Goal: Task Accomplishment & Management: Use online tool/utility

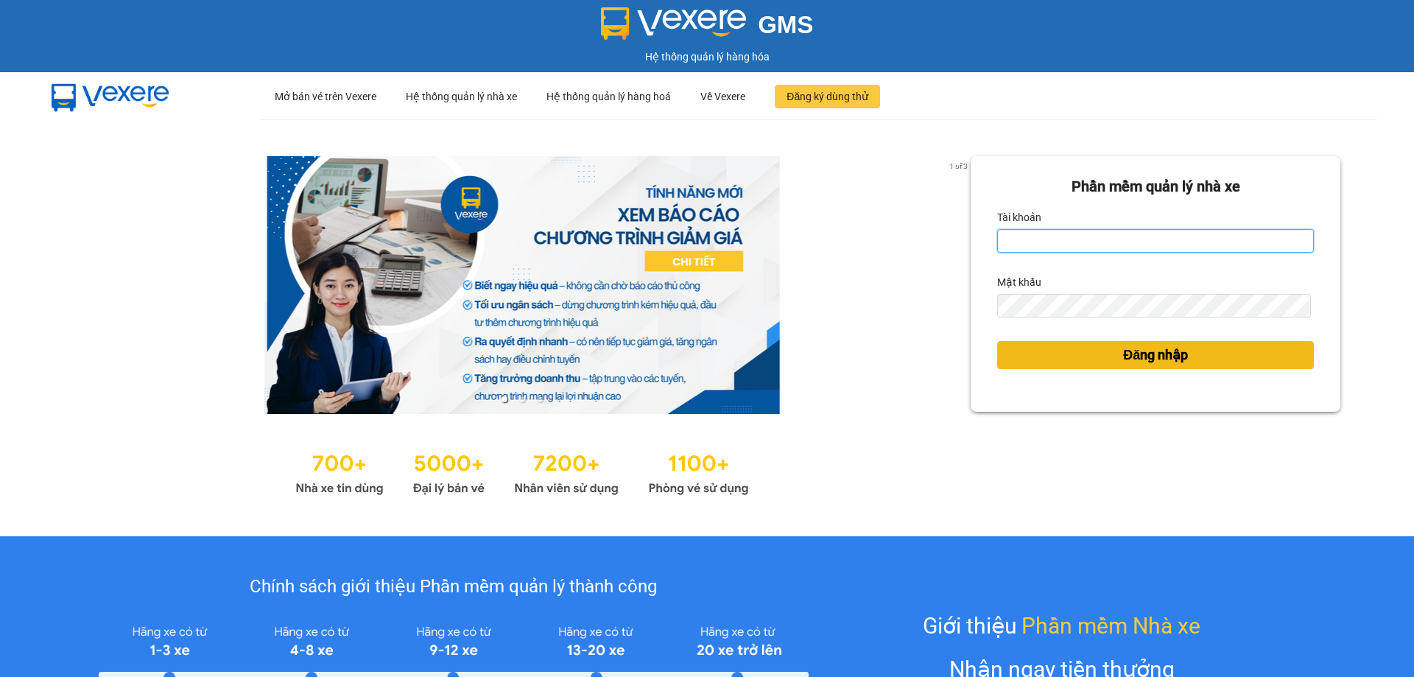
type input "tampr.lienhung"
click at [1123, 356] on span "Đăng nhập" at bounding box center [1155, 355] width 65 height 21
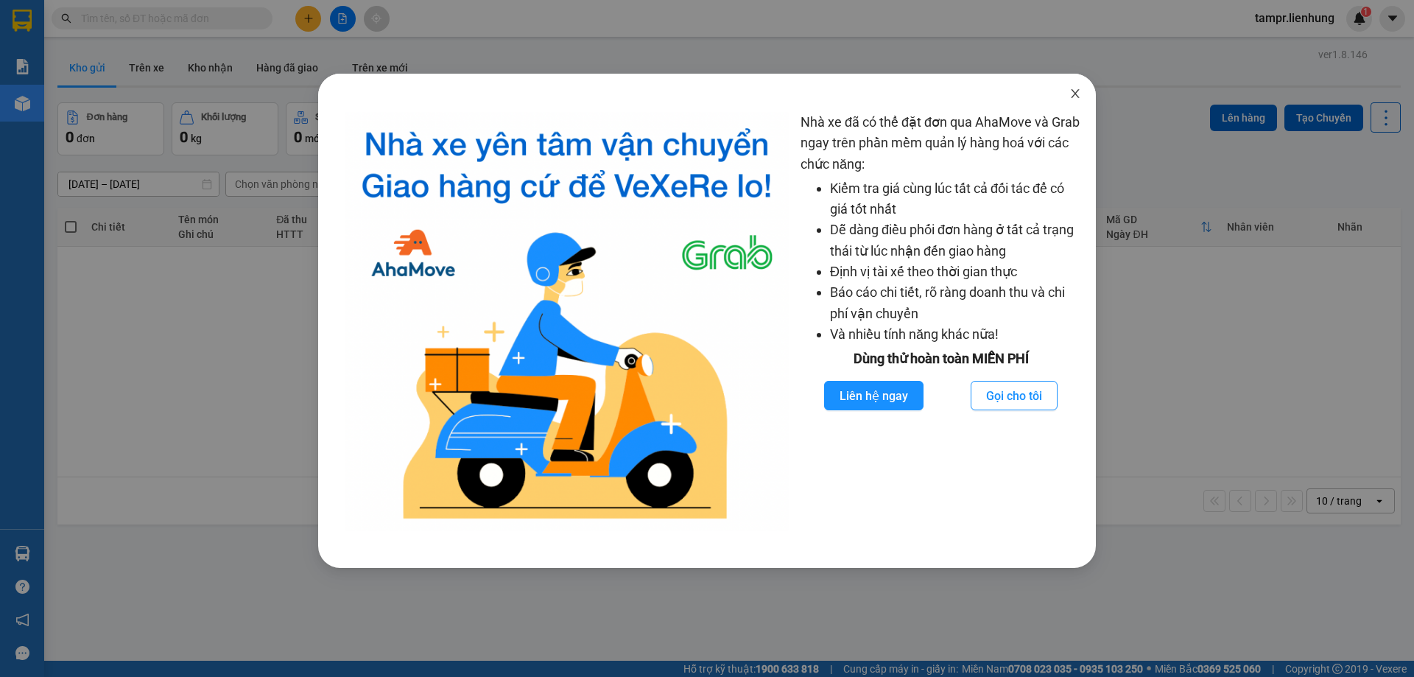
drag, startPoint x: 1086, startPoint y: 85, endPoint x: 863, endPoint y: 79, distance: 222.5
click at [1088, 86] on span "Close" at bounding box center [1075, 94] width 41 height 41
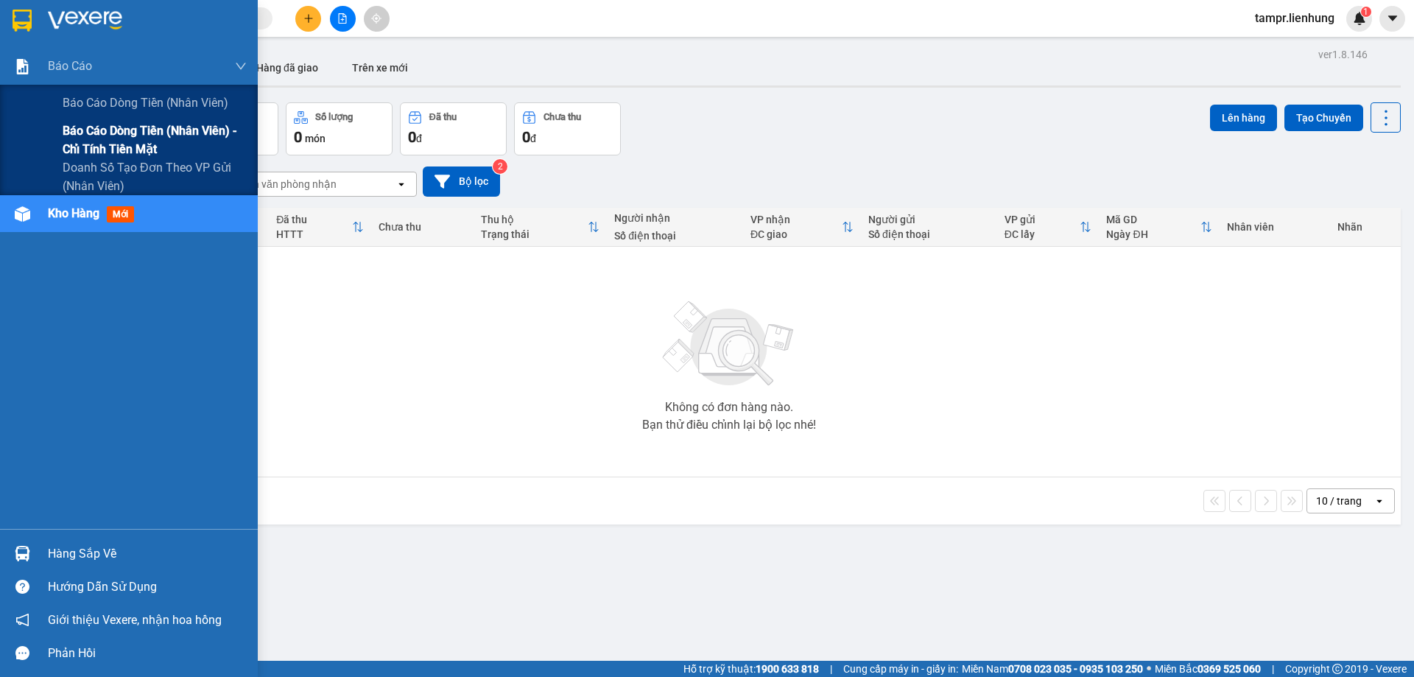
click at [120, 131] on span "Báo cáo dòng tiền (nhân viên) - chỉ tính tiền mặt" at bounding box center [155, 140] width 184 height 37
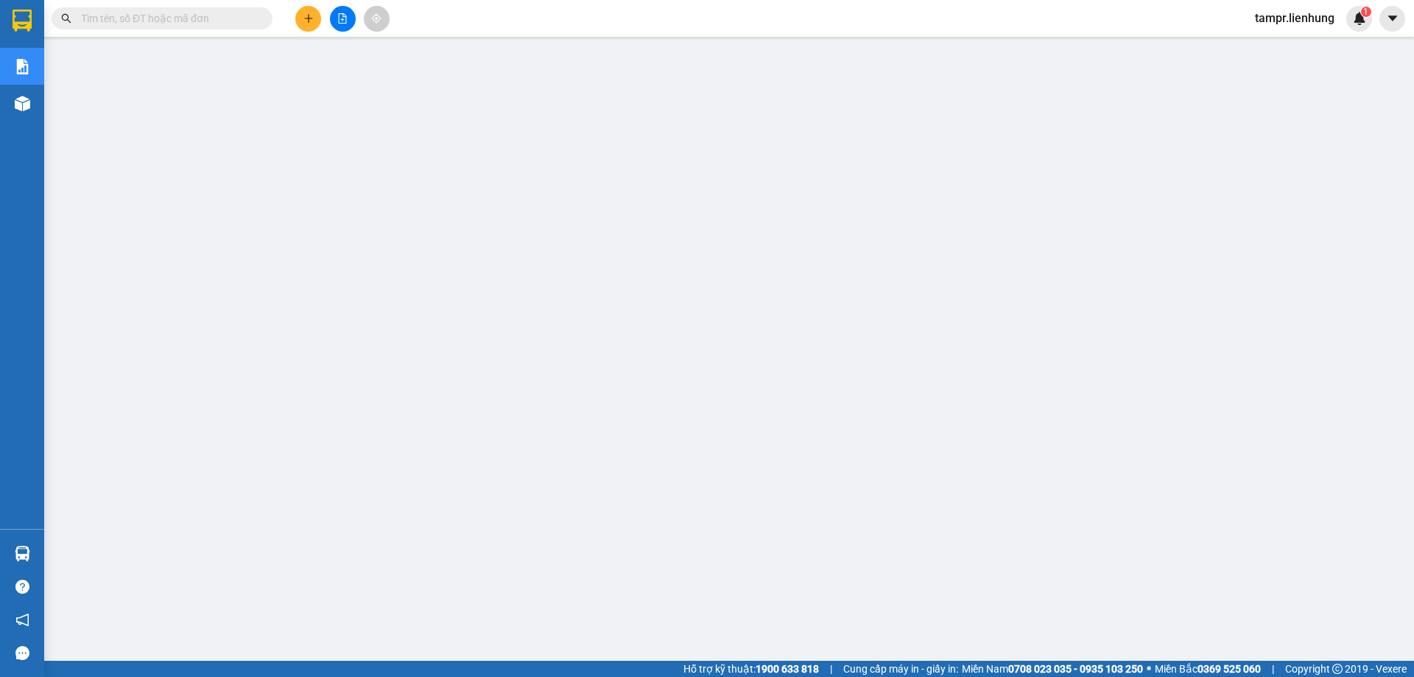
click at [1297, 23] on span "tampr.lienhung" at bounding box center [1294, 18] width 103 height 18
click at [1263, 45] on li "Đăng xuất" at bounding box center [1294, 46] width 105 height 24
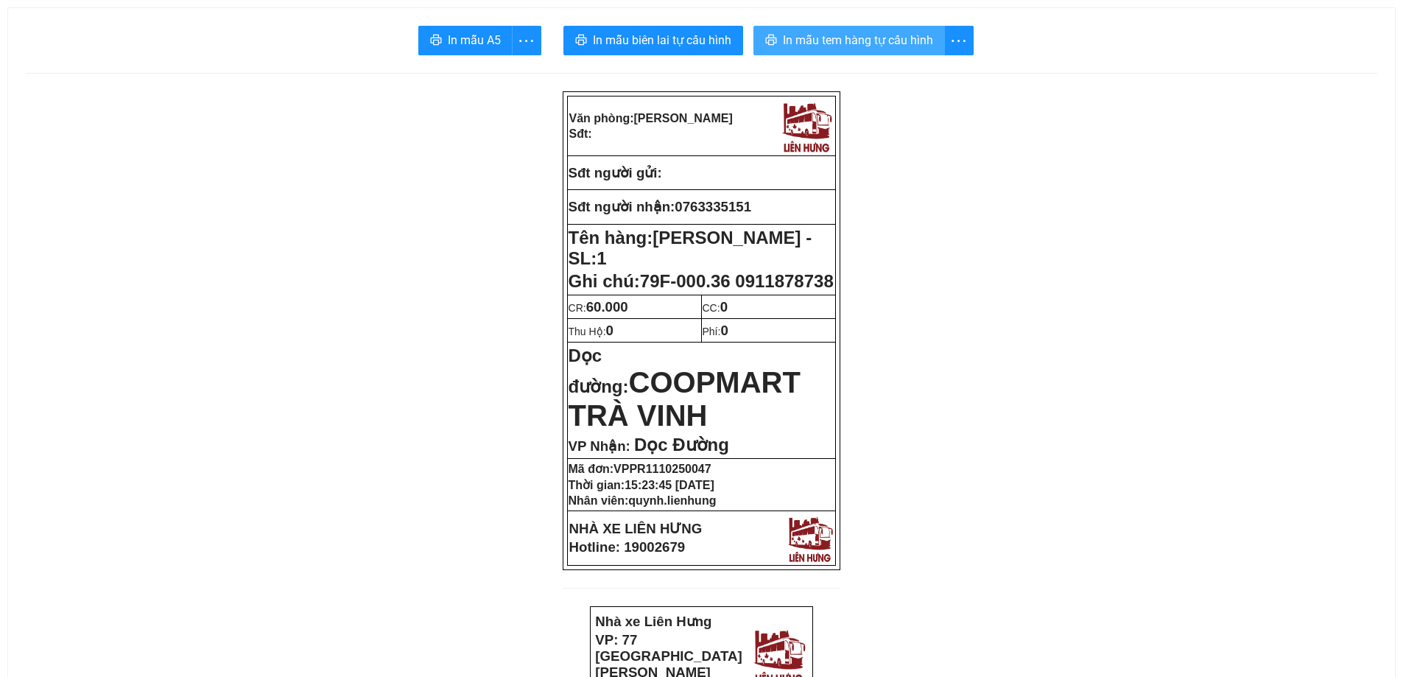
click at [819, 39] on span "In mẫu tem hàng tự cấu hình" at bounding box center [858, 40] width 150 height 18
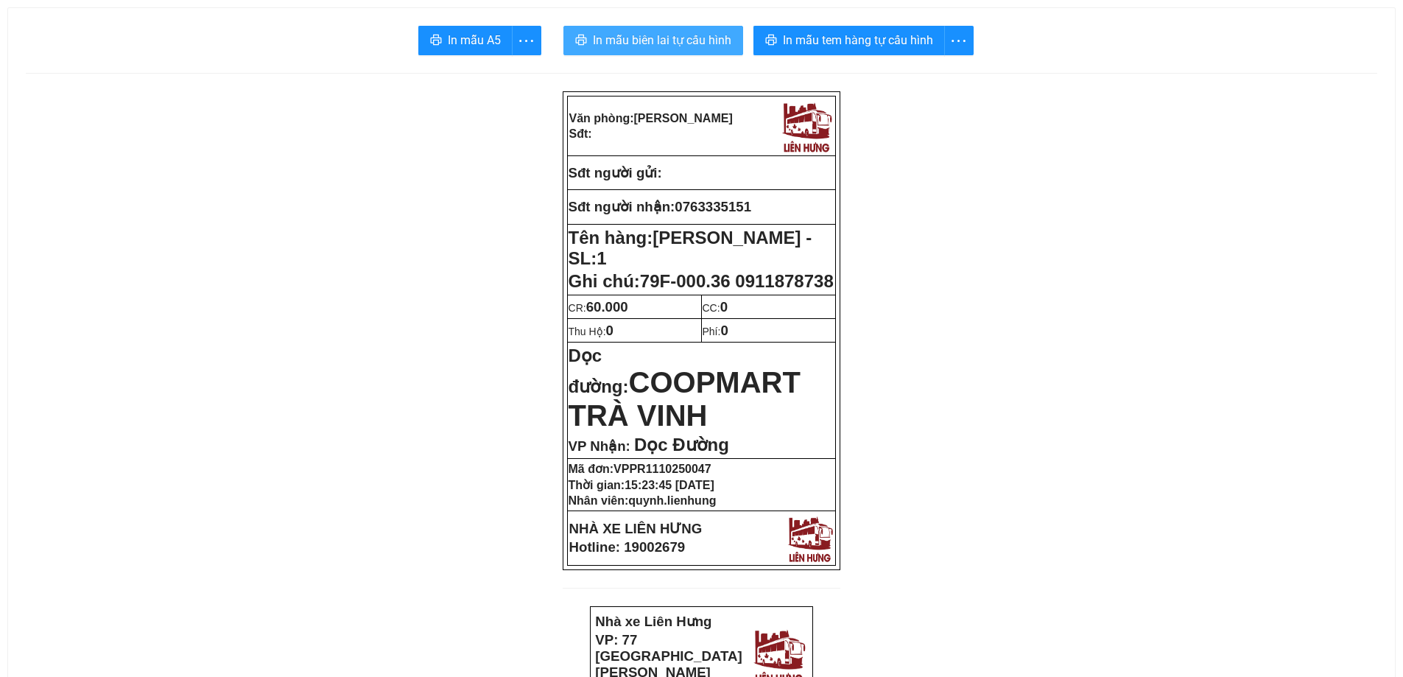
click at [697, 39] on span "In mẫu biên lai tự cấu hình" at bounding box center [662, 40] width 138 height 18
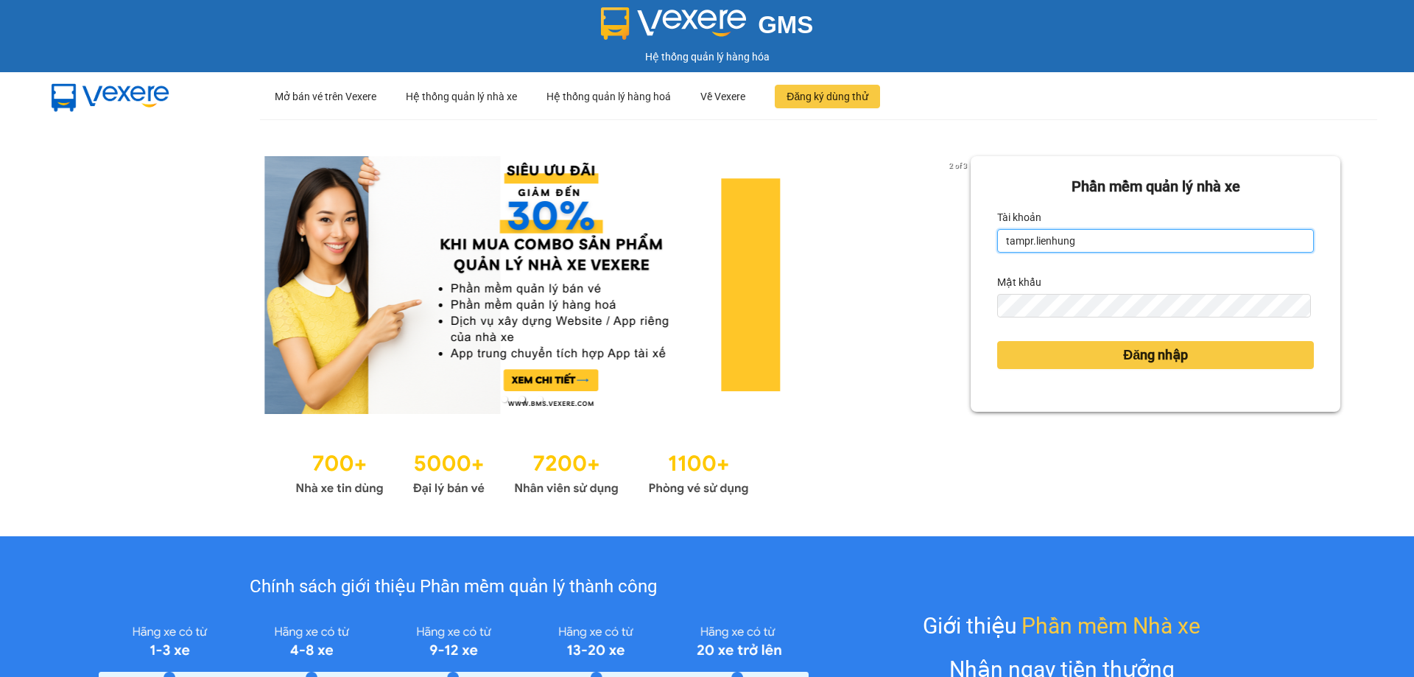
drag, startPoint x: 1025, startPoint y: 240, endPoint x: 929, endPoint y: 250, distance: 96.3
click at [935, 253] on div "2 of 3 [PERSON_NAME] mềm [PERSON_NAME] nhà xe [PERSON_NAME] tampr.lienhung Mật …" at bounding box center [707, 327] width 1414 height 417
type input "t"
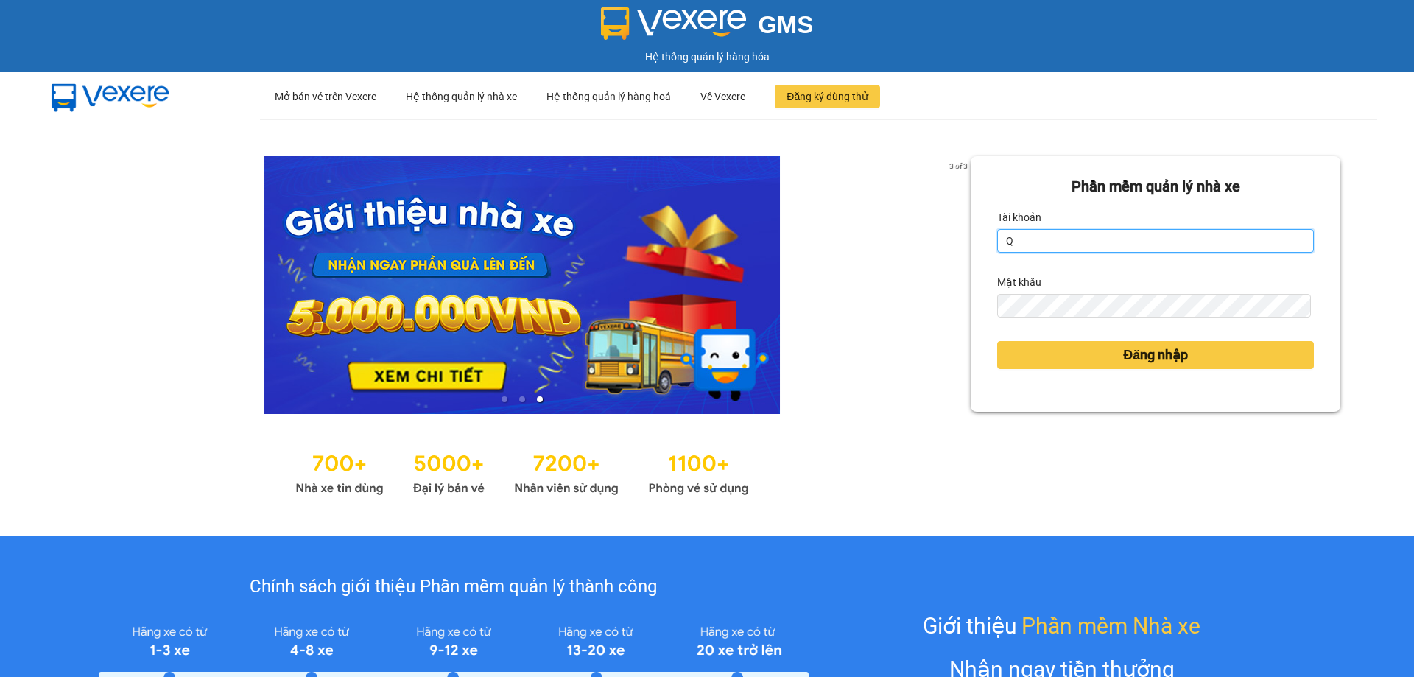
type input "quynh.lienhung"
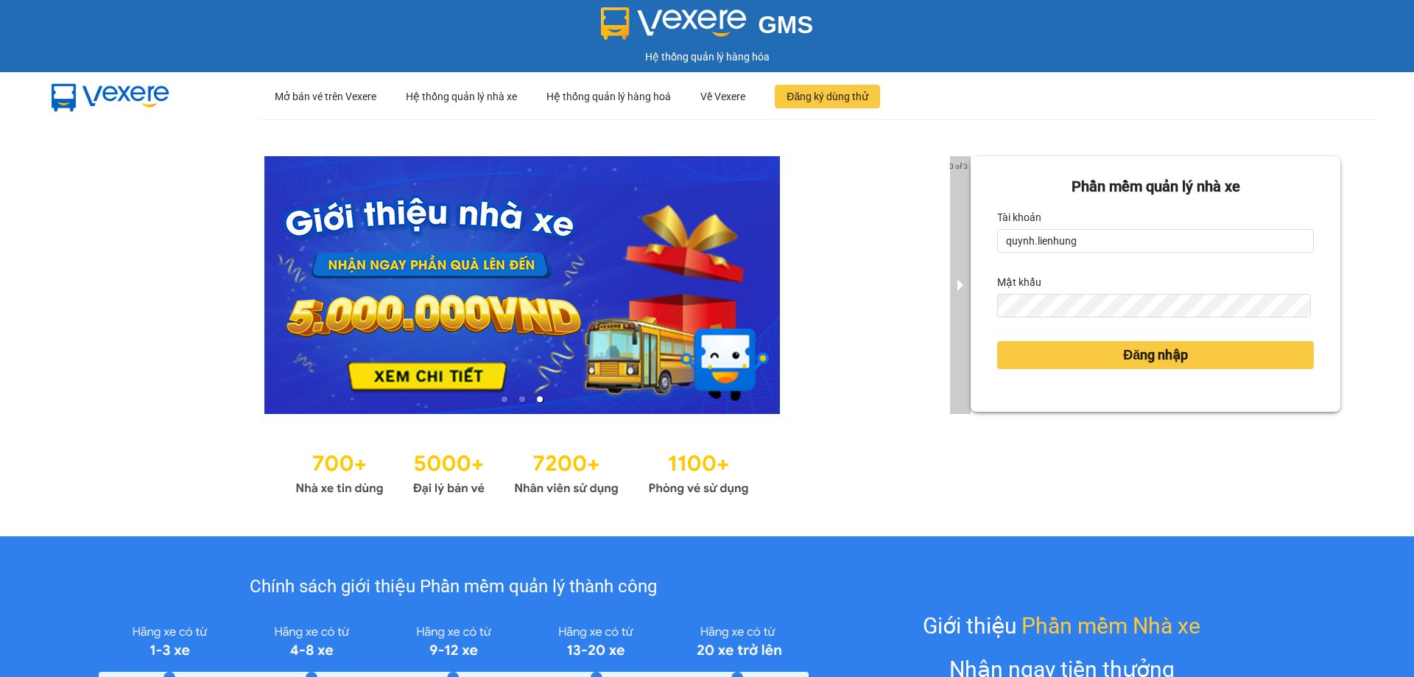
click at [954, 309] on div "3 of 3 [PERSON_NAME] mềm [PERSON_NAME] nhà xe Tài [PERSON_NAME].lienhung Mật kh…" at bounding box center [707, 327] width 1414 height 417
click at [997, 341] on button "Đăng nhập" at bounding box center [1155, 355] width 317 height 28
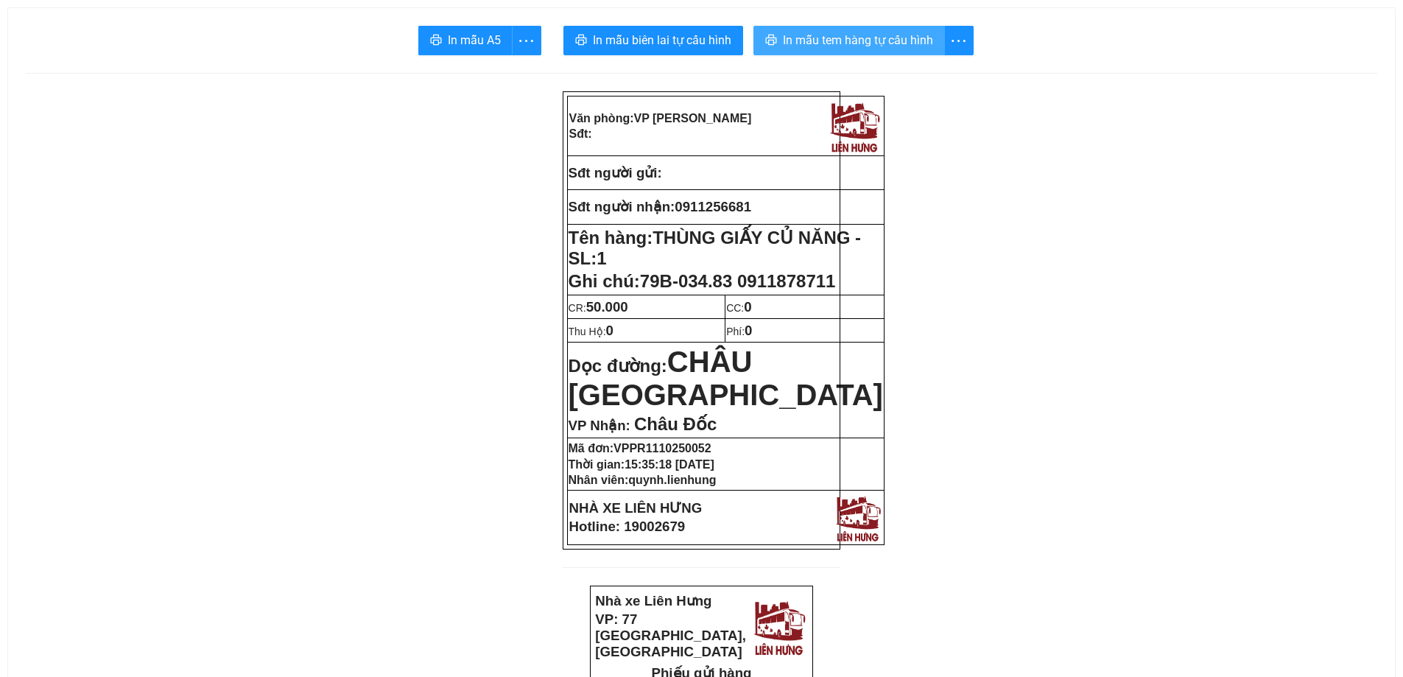
click at [904, 35] on span "In mẫu tem hàng tự cấu hình" at bounding box center [858, 40] width 150 height 18
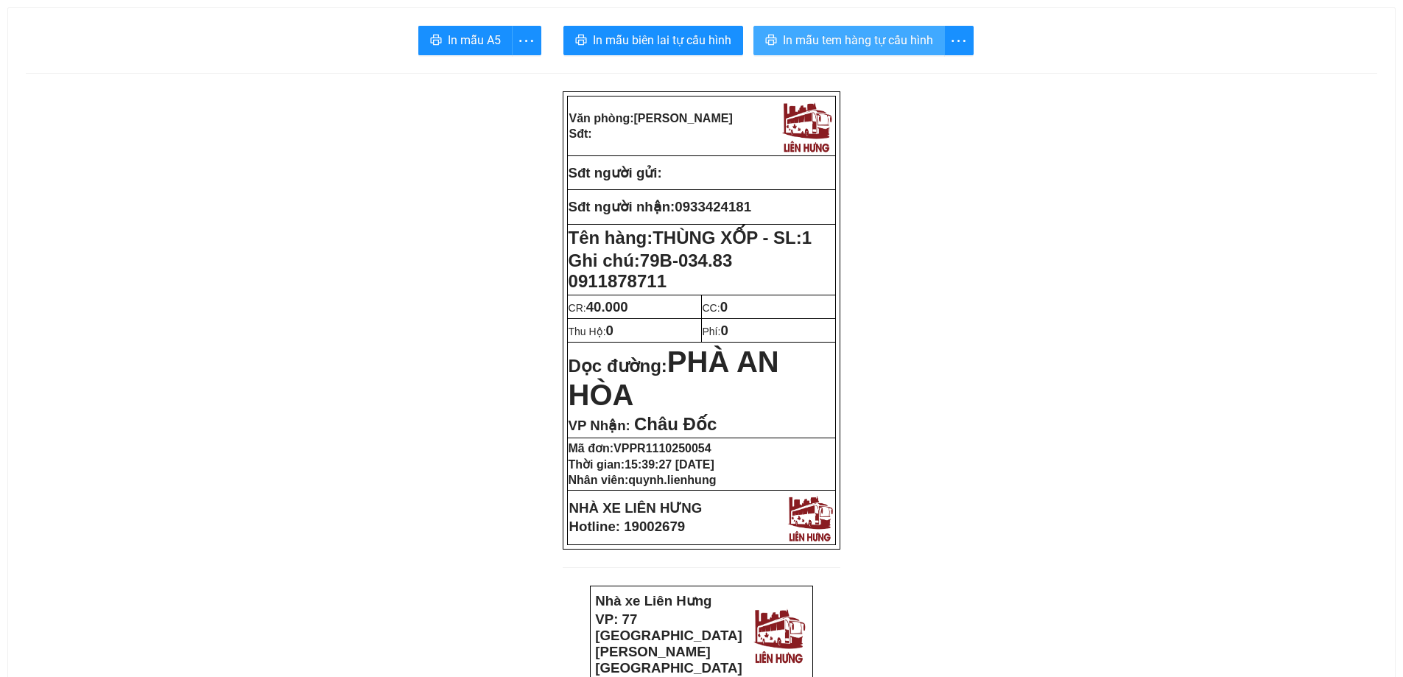
click at [860, 41] on span "In mẫu tem hàng tự cấu hình" at bounding box center [858, 40] width 150 height 18
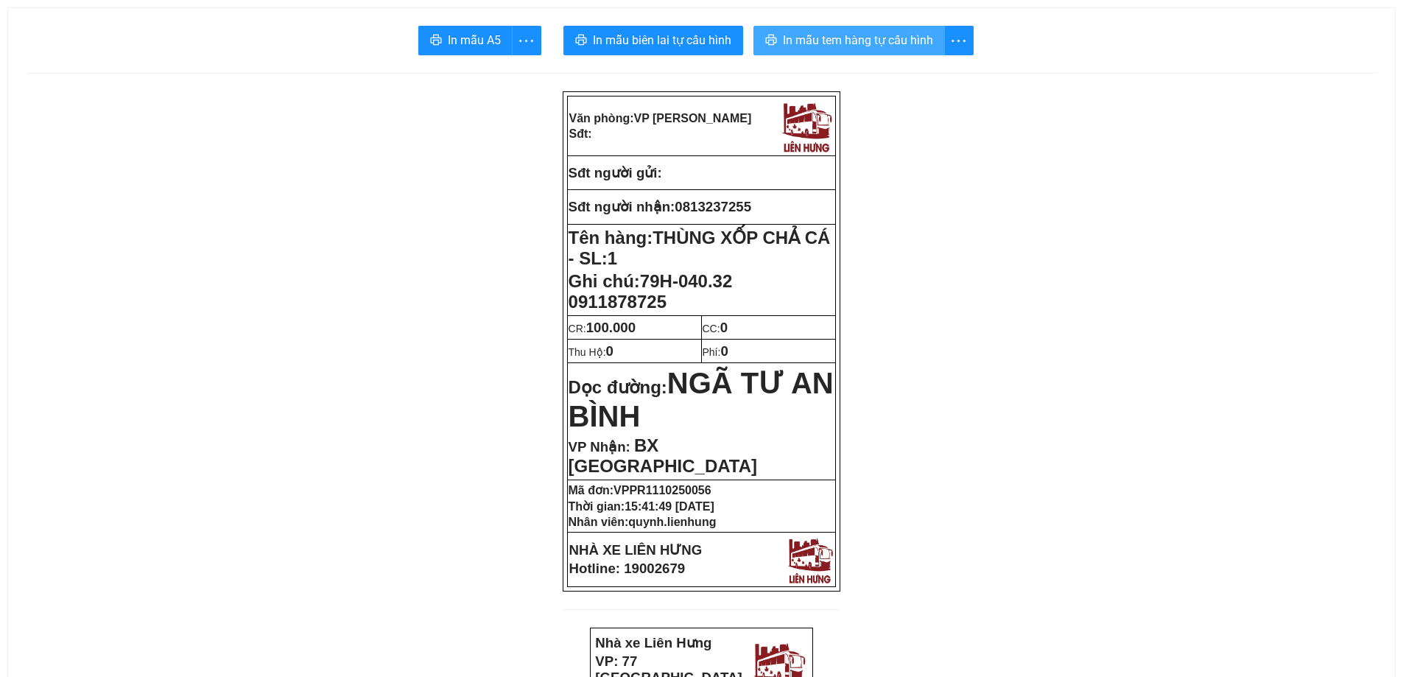
click at [814, 41] on span "In mẫu tem hàng tự cấu hình" at bounding box center [858, 40] width 150 height 18
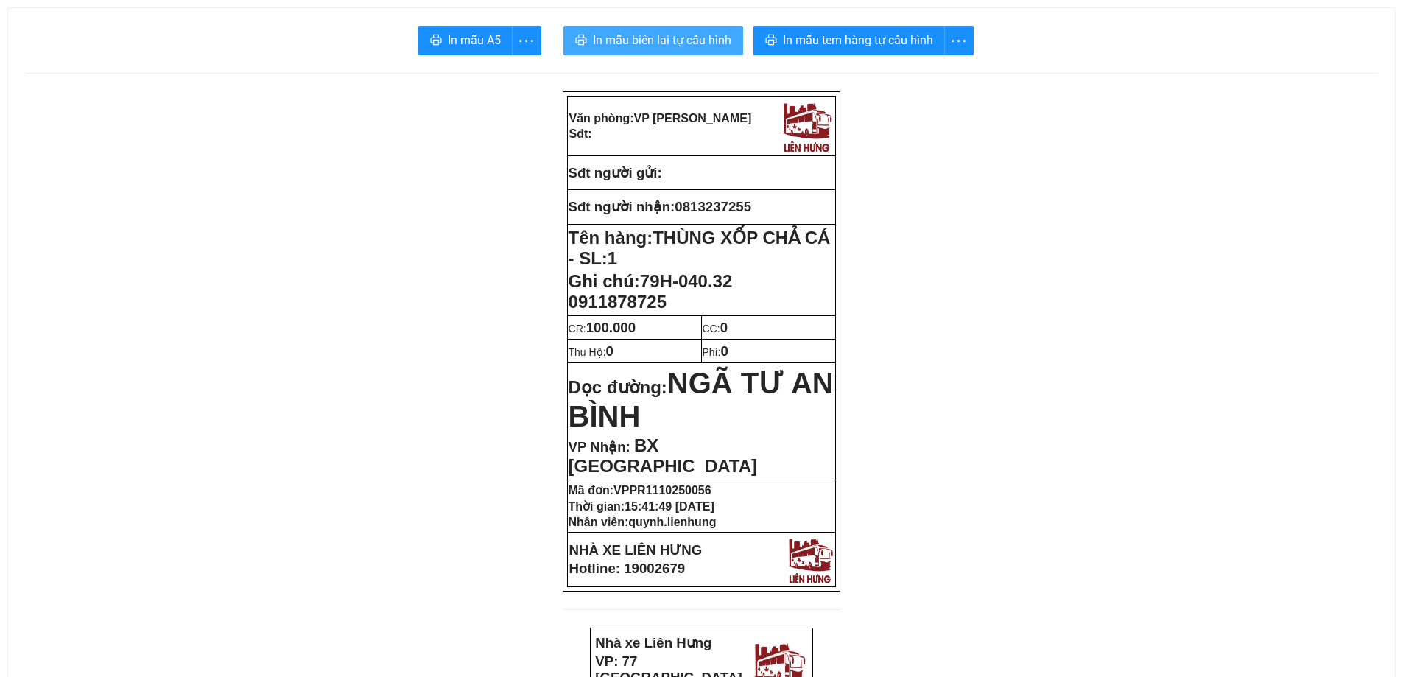
click at [653, 43] on span "In mẫu biên lai tự cấu hình" at bounding box center [662, 40] width 138 height 18
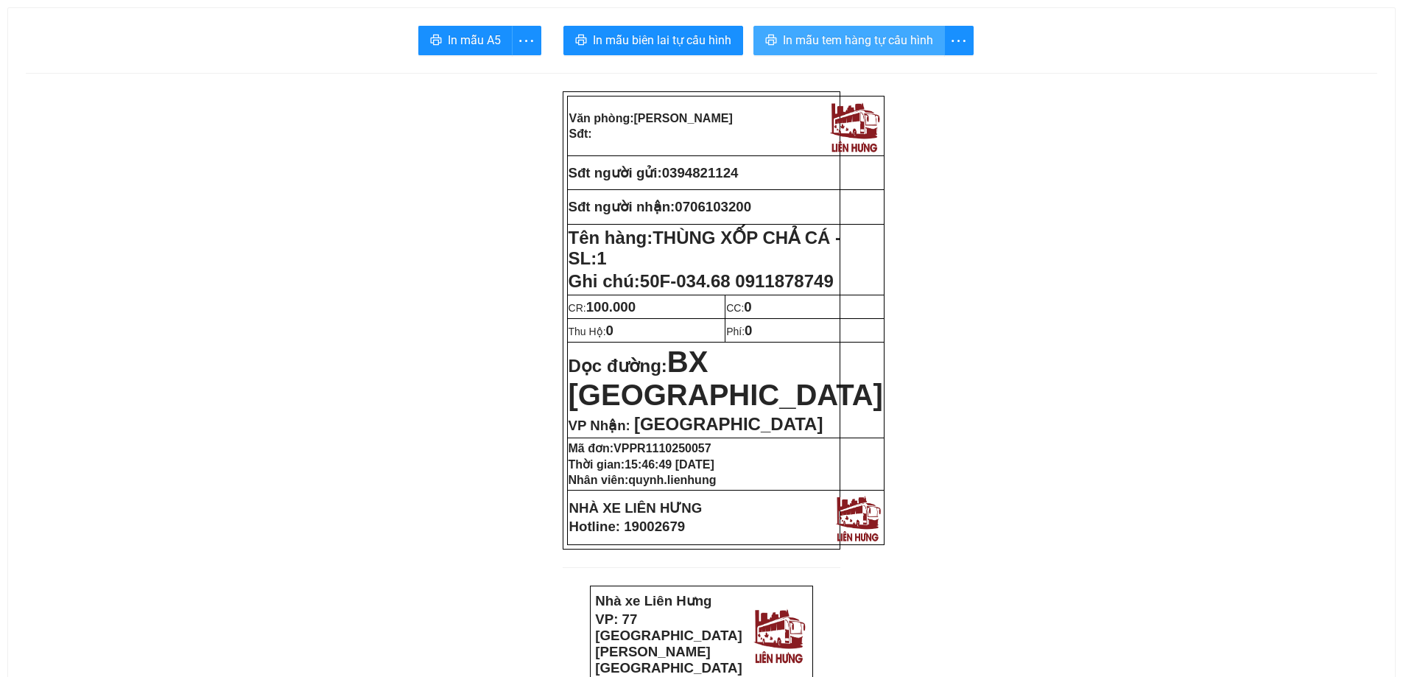
click at [899, 46] on span "In mẫu tem hàng tự cấu hình" at bounding box center [858, 40] width 150 height 18
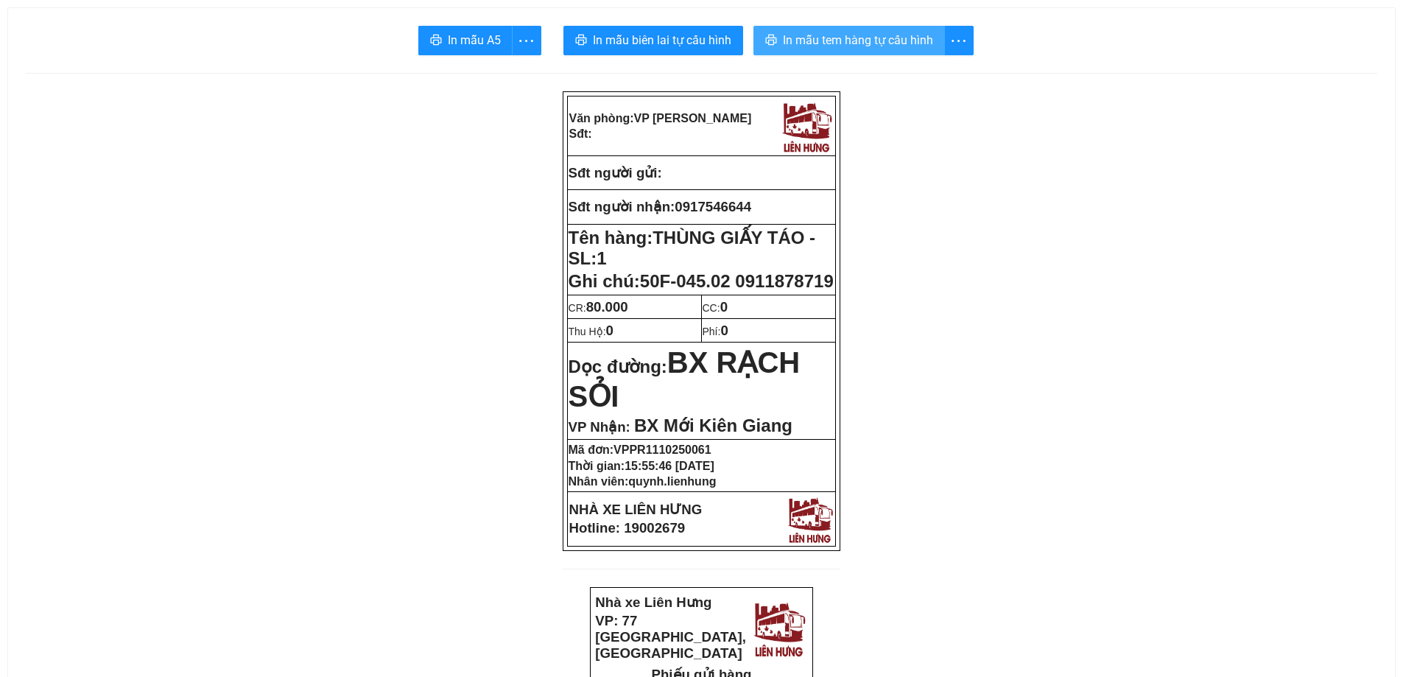
click at [879, 37] on span "In mẫu tem hàng tự cấu hình" at bounding box center [858, 40] width 150 height 18
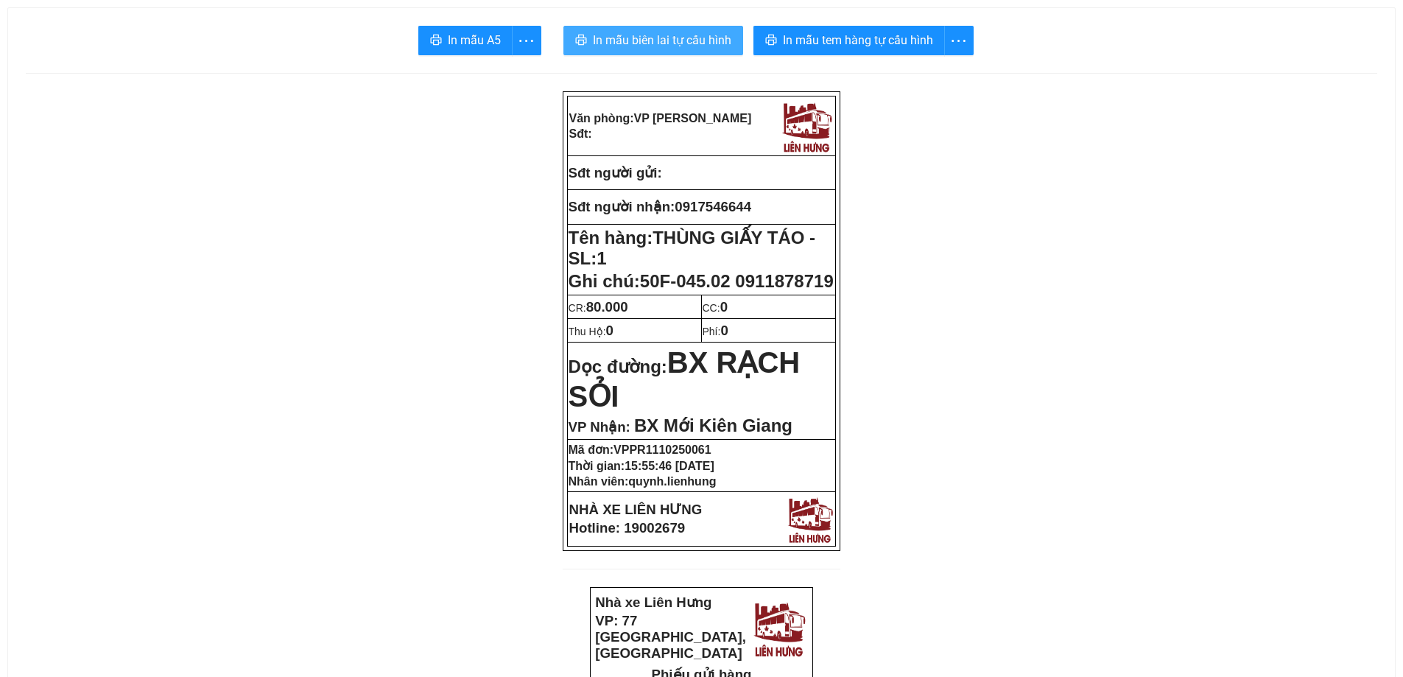
click at [669, 41] on span "In mẫu biên lai tự cấu hình" at bounding box center [662, 40] width 138 height 18
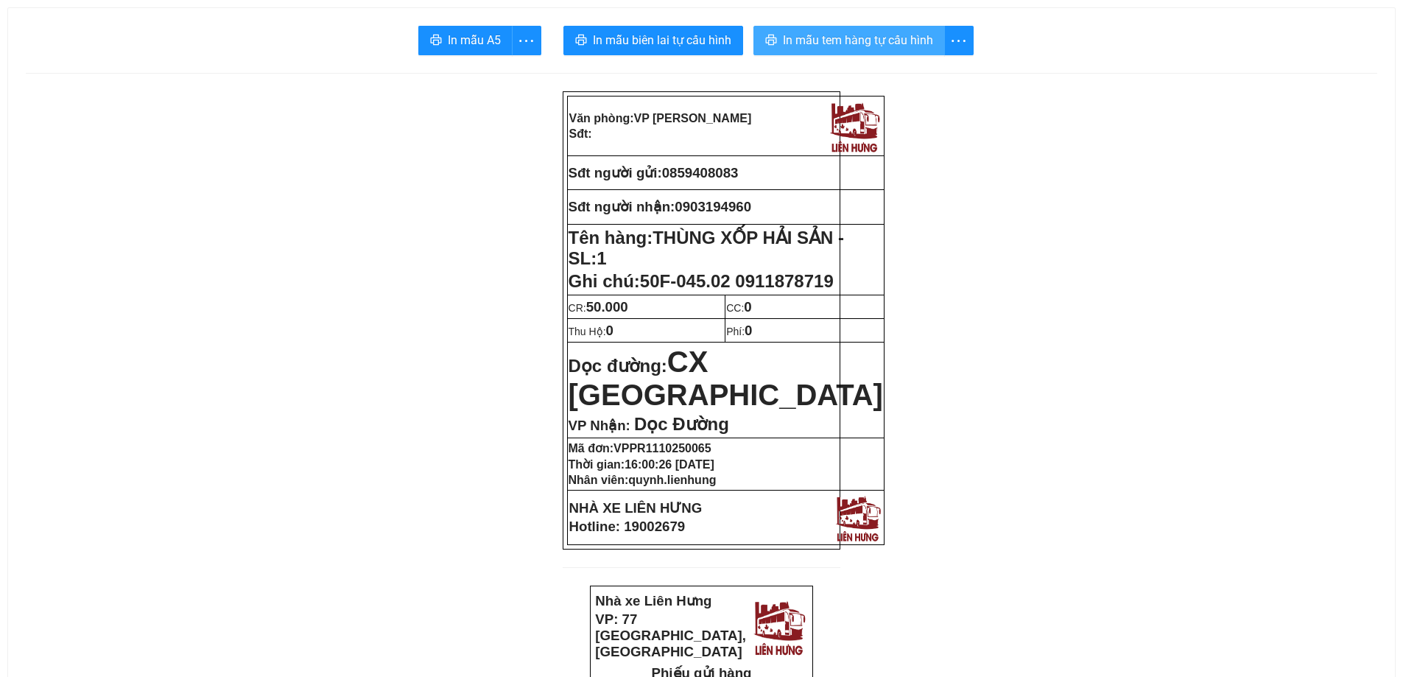
click at [810, 38] on span "In mẫu tem hàng tự cấu hình" at bounding box center [858, 40] width 150 height 18
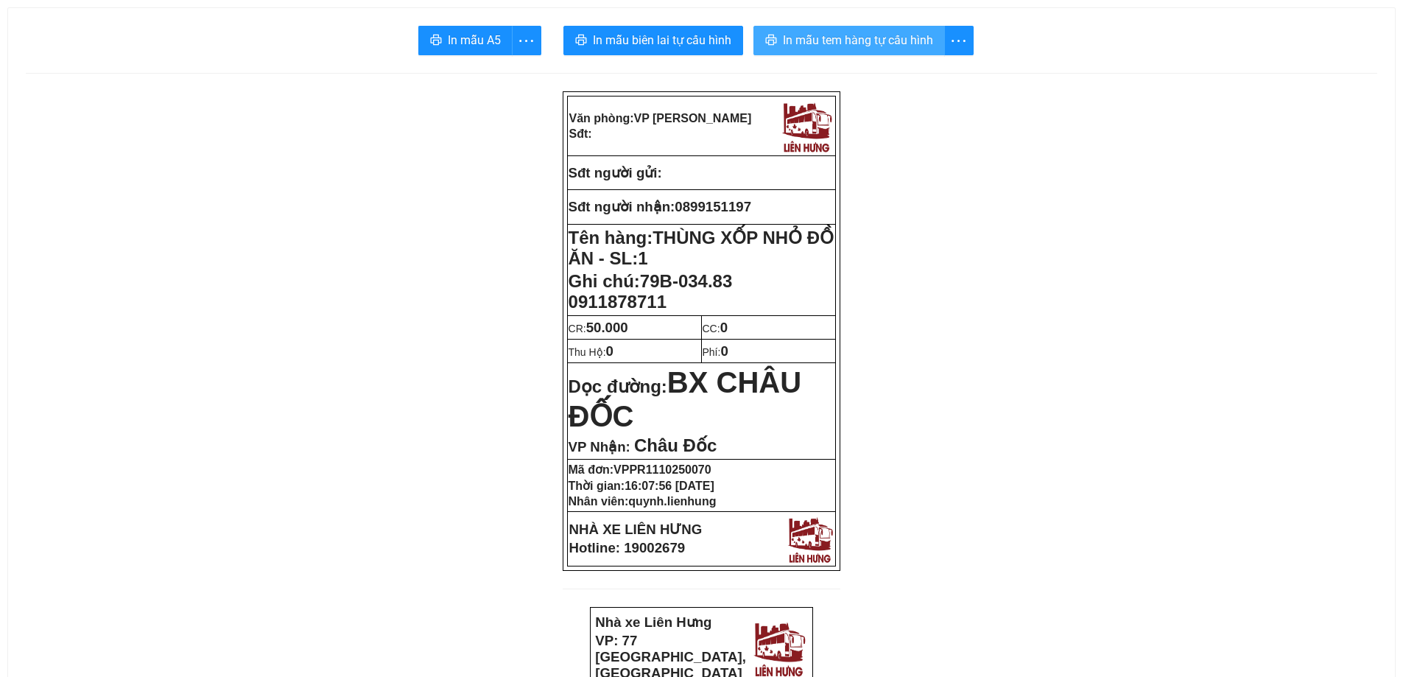
click at [849, 35] on span "In mẫu tem hàng tự cấu hình" at bounding box center [858, 40] width 150 height 18
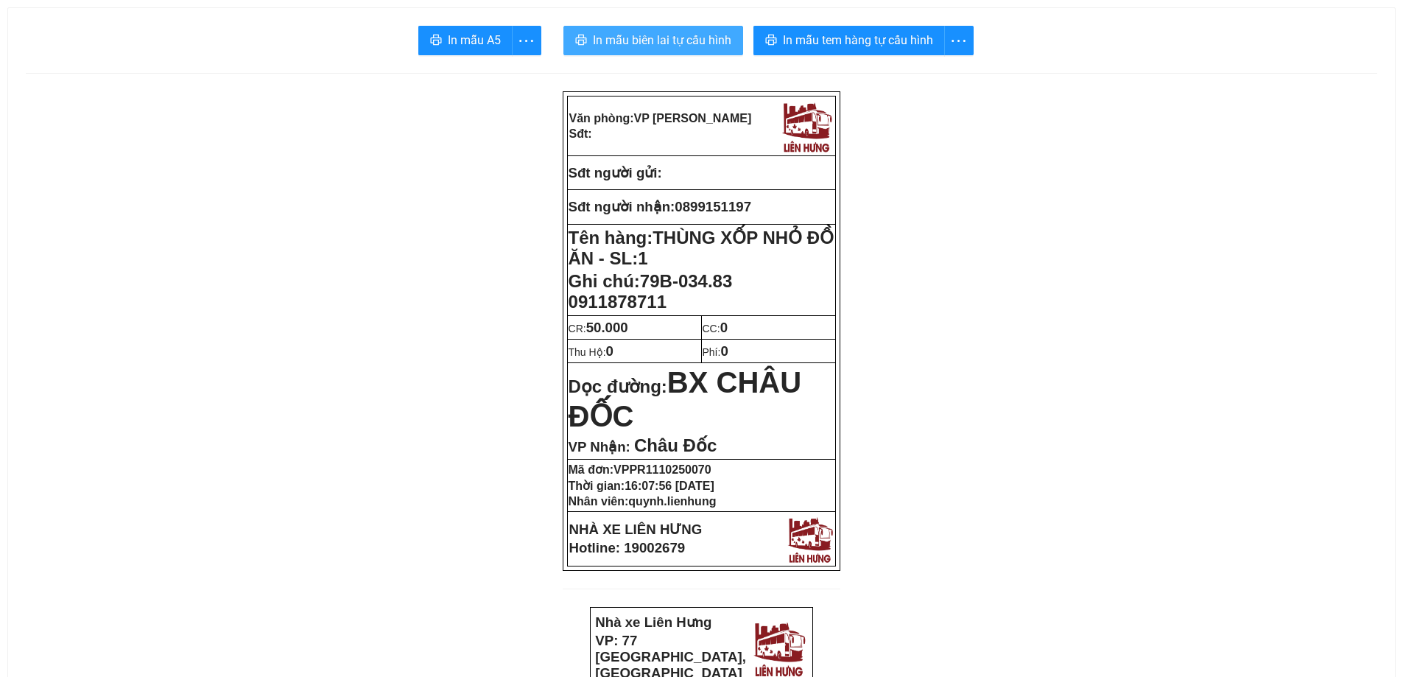
click at [650, 47] on span "In mẫu biên lai tự cấu hình" at bounding box center [662, 40] width 138 height 18
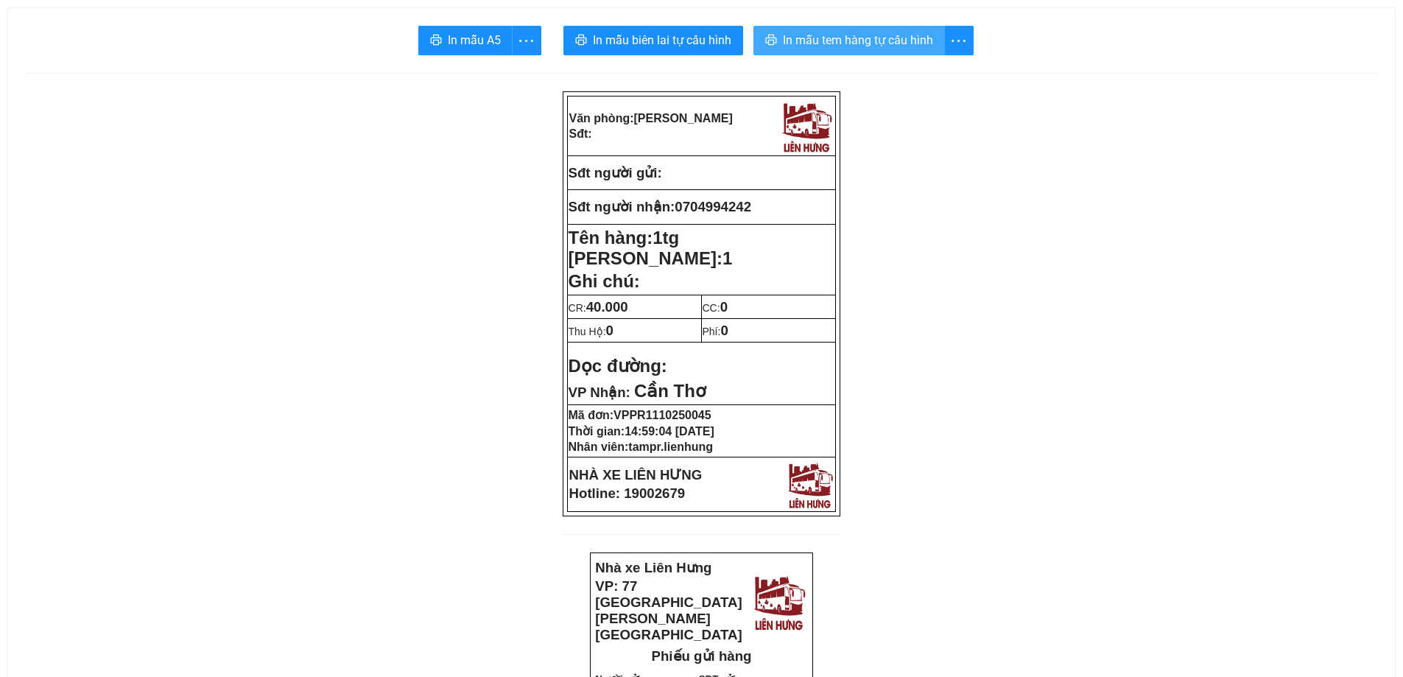
click at [858, 38] on span "In mẫu tem hàng tự cấu hình" at bounding box center [858, 40] width 150 height 18
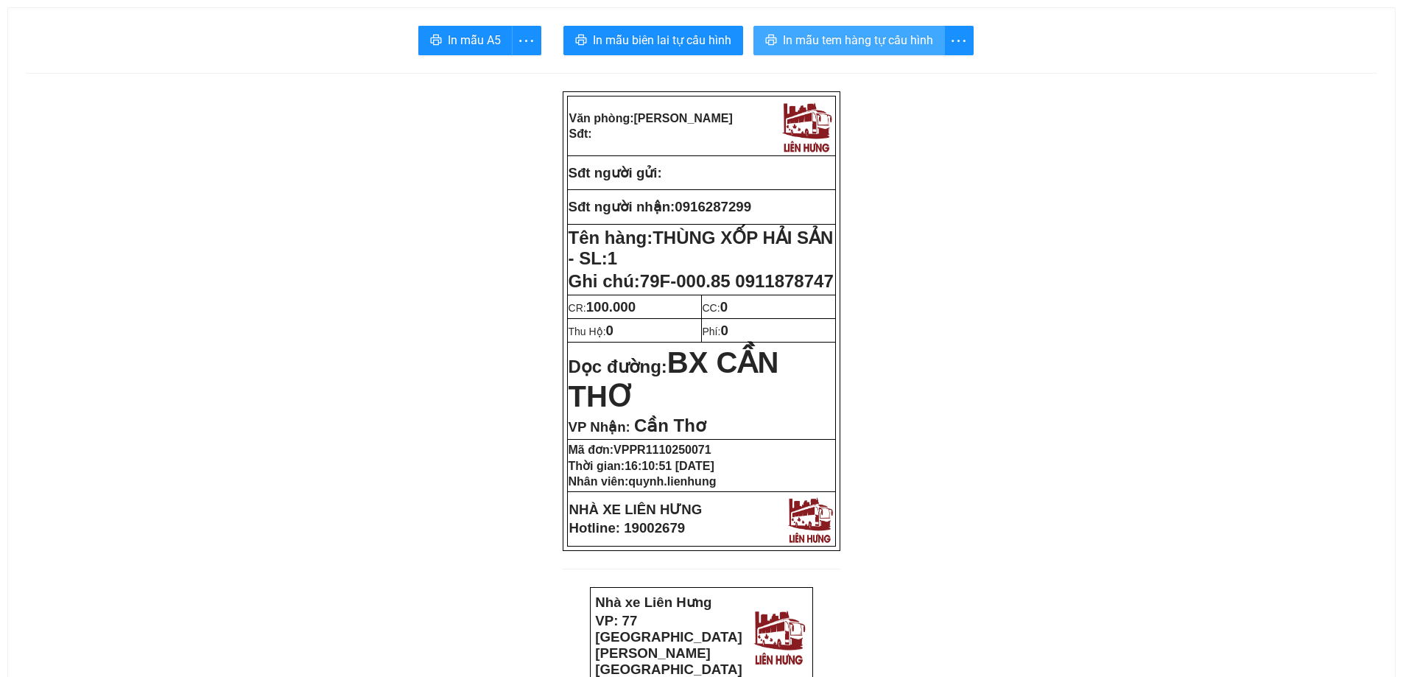
click at [874, 37] on span "In mẫu tem hàng tự cấu hình" at bounding box center [858, 40] width 150 height 18
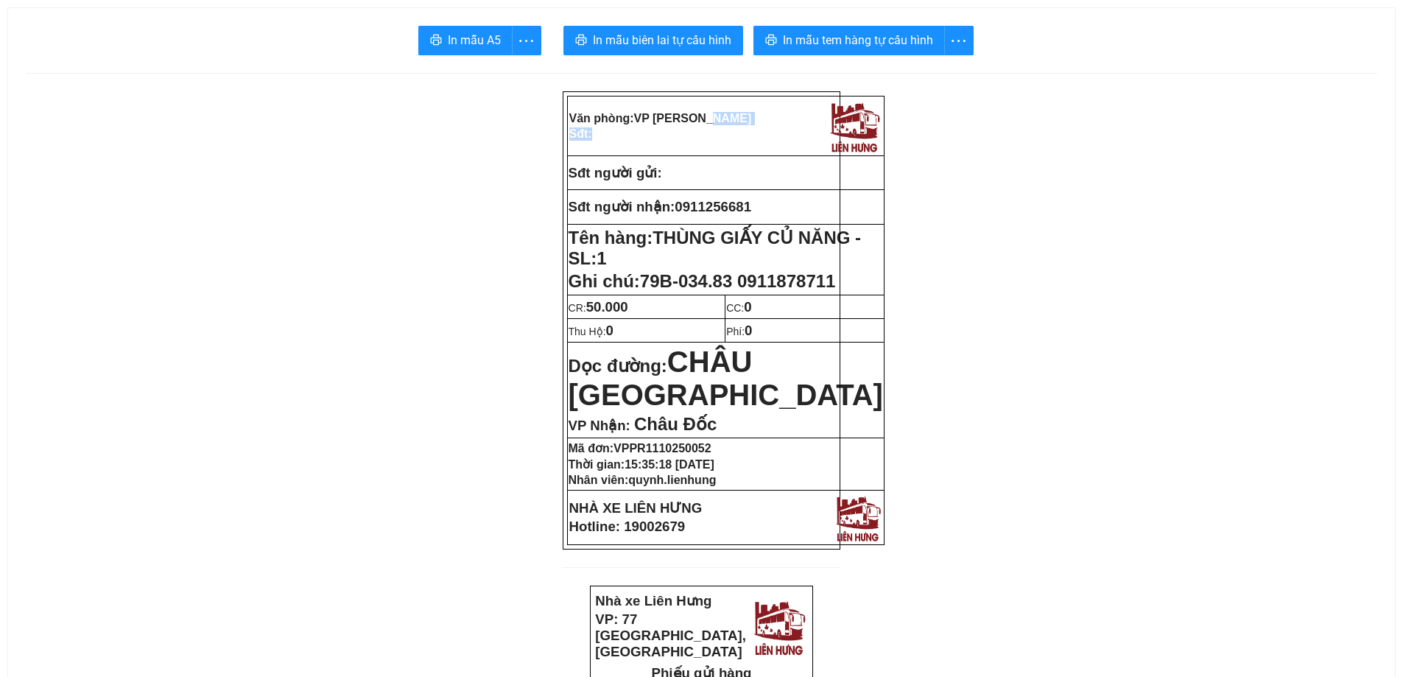
drag, startPoint x: 678, startPoint y: 48, endPoint x: 649, endPoint y: 4, distance: 52.7
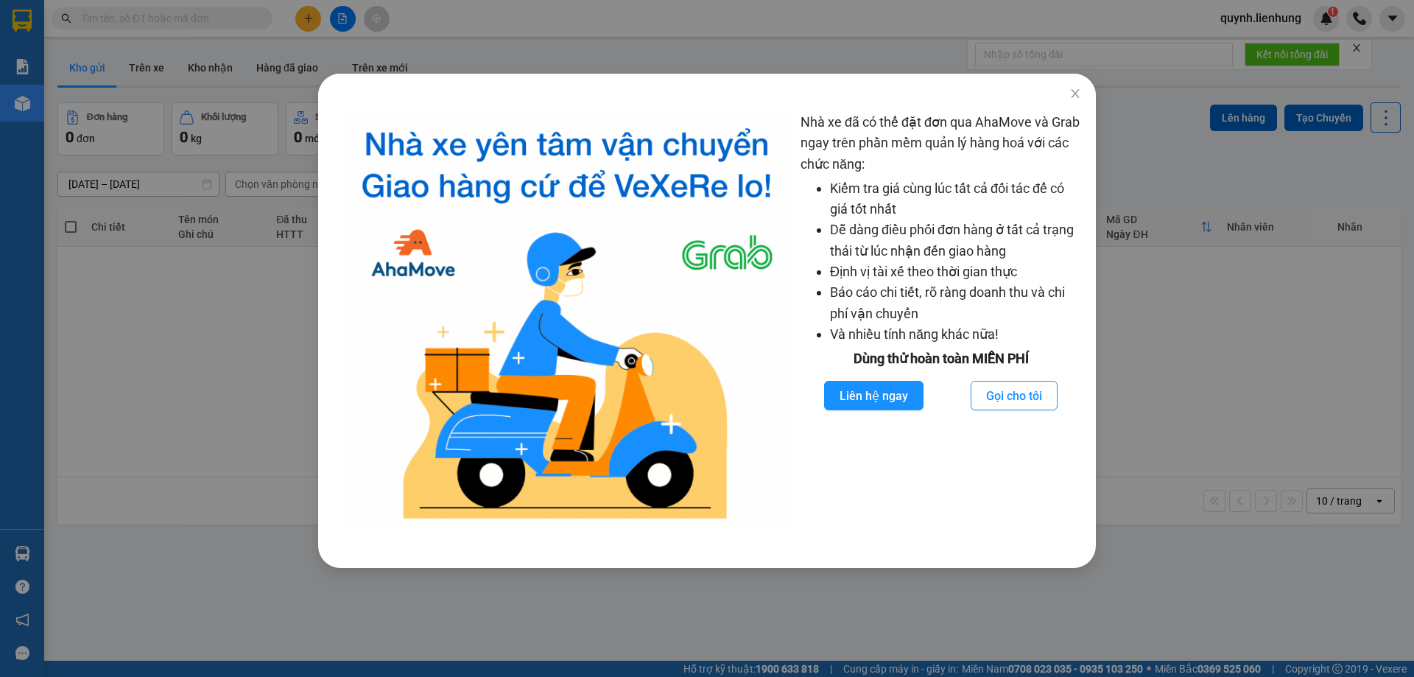
click at [168, 14] on div "Nhà xe đã có thể đặt đơn qua AhaMove và Grab ngay trên phần mềm quản lý hàng ho…" at bounding box center [707, 338] width 1414 height 677
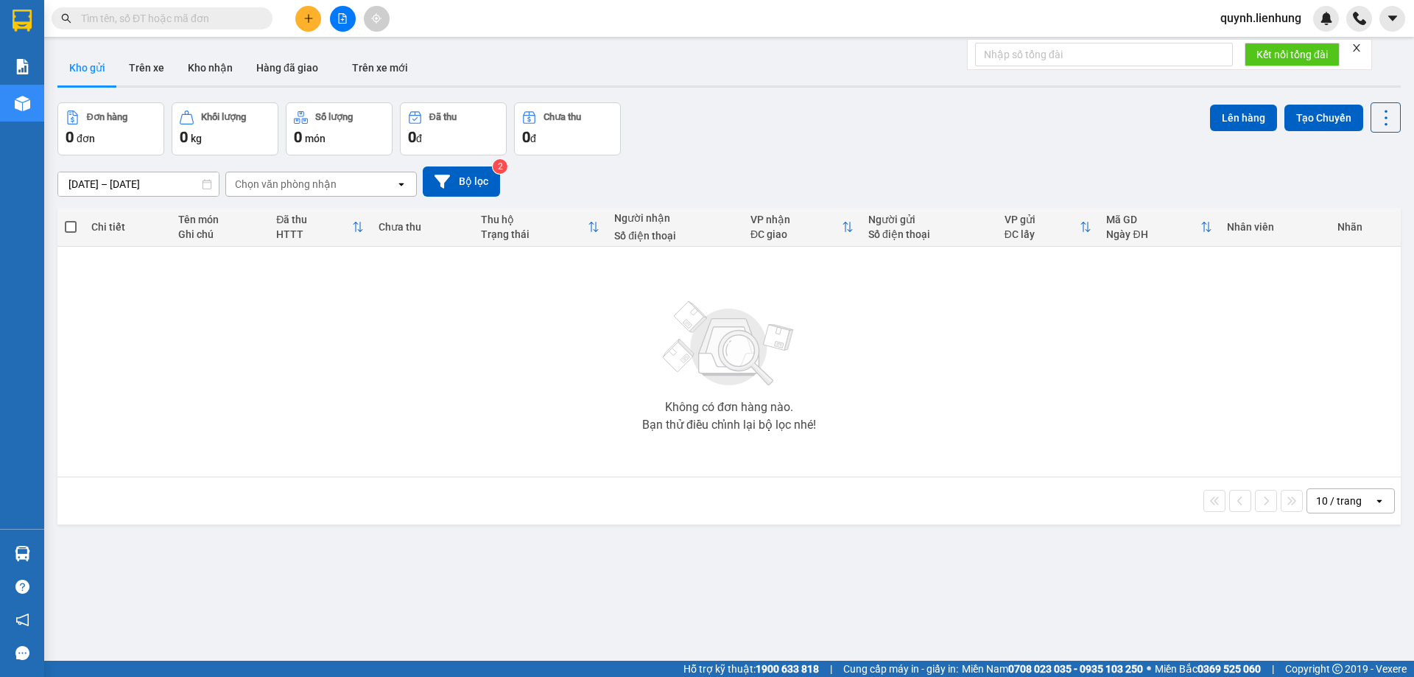
click at [169, 15] on input "text" at bounding box center [168, 18] width 174 height 16
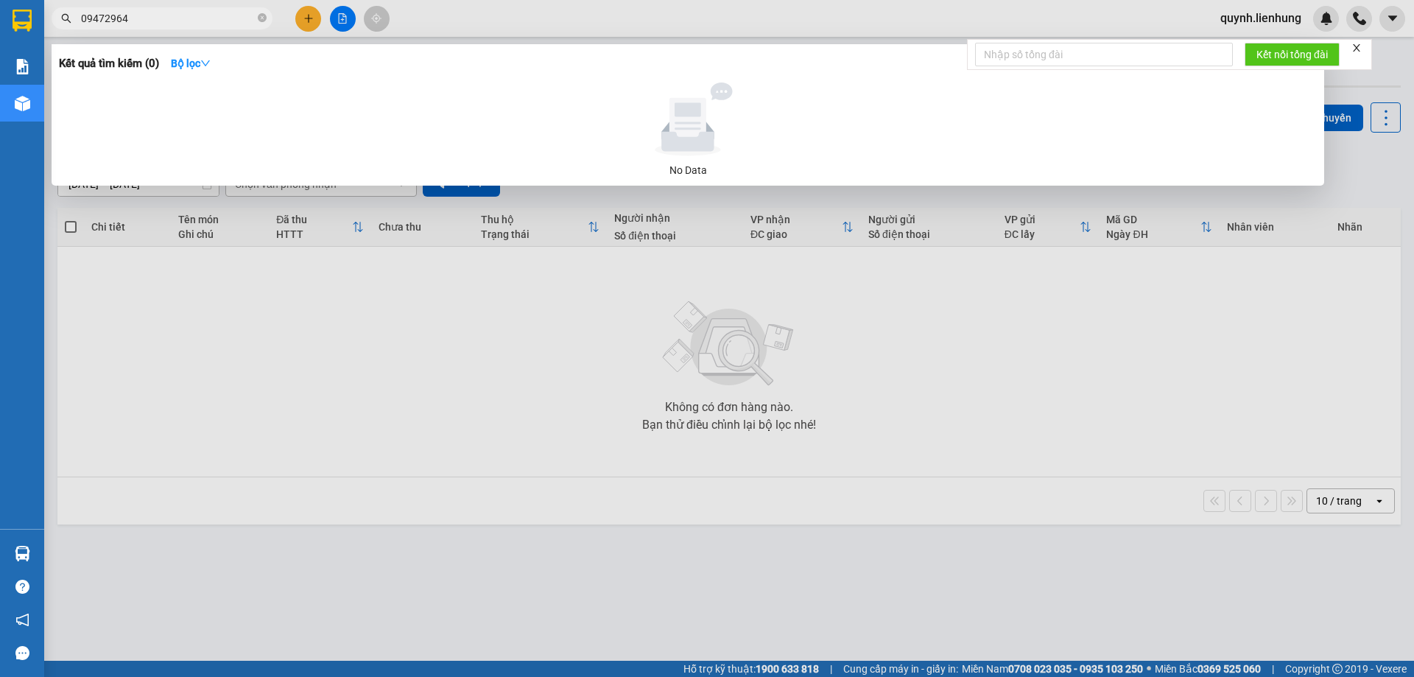
type input "09472964"
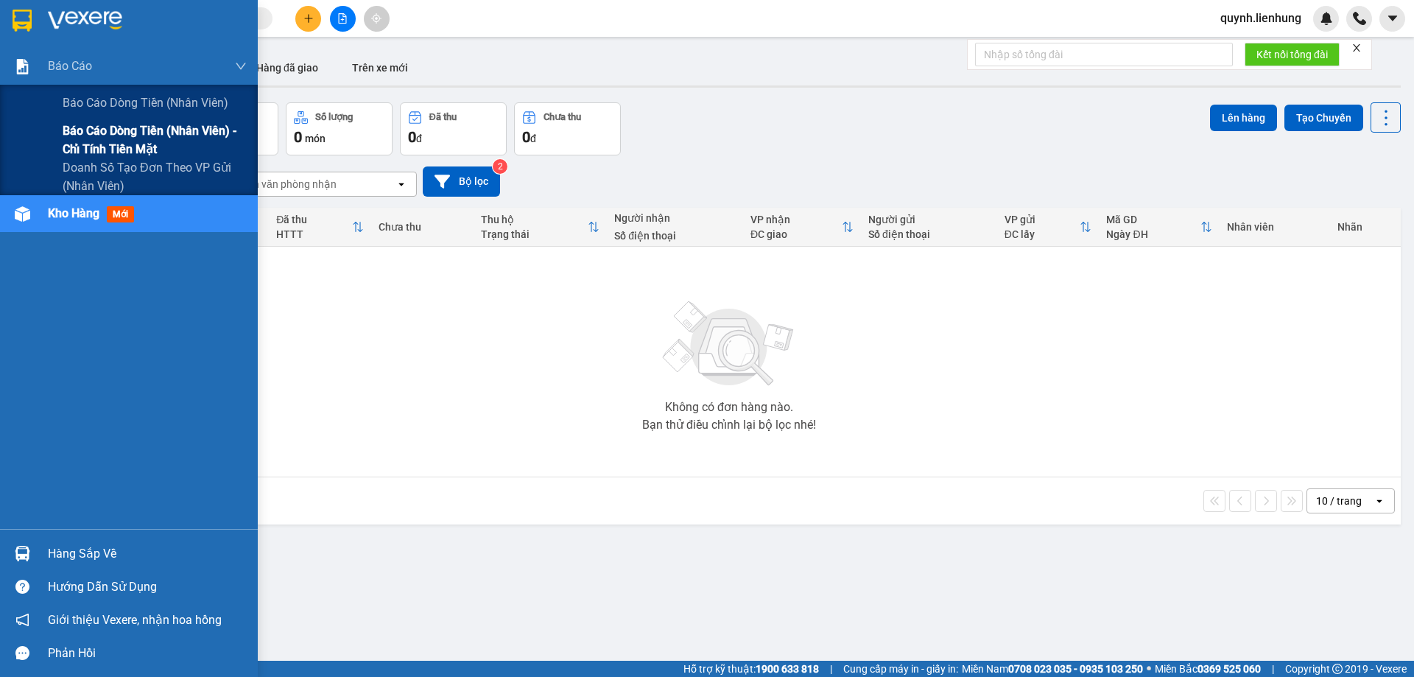
click at [129, 129] on span "Báo cáo dòng tiền (nhân viên) - chỉ tính tiền mặt" at bounding box center [155, 140] width 184 height 37
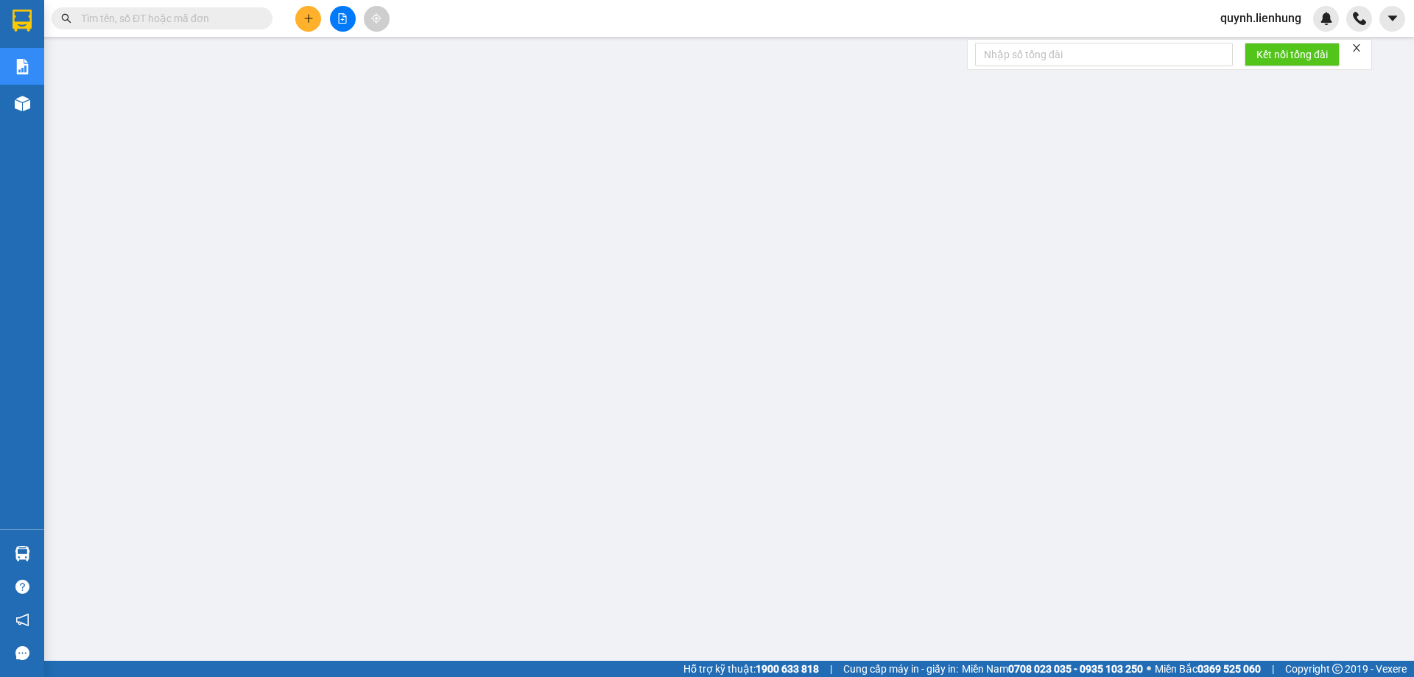
click at [199, 14] on input "text" at bounding box center [168, 18] width 174 height 16
paste input "0793269269"
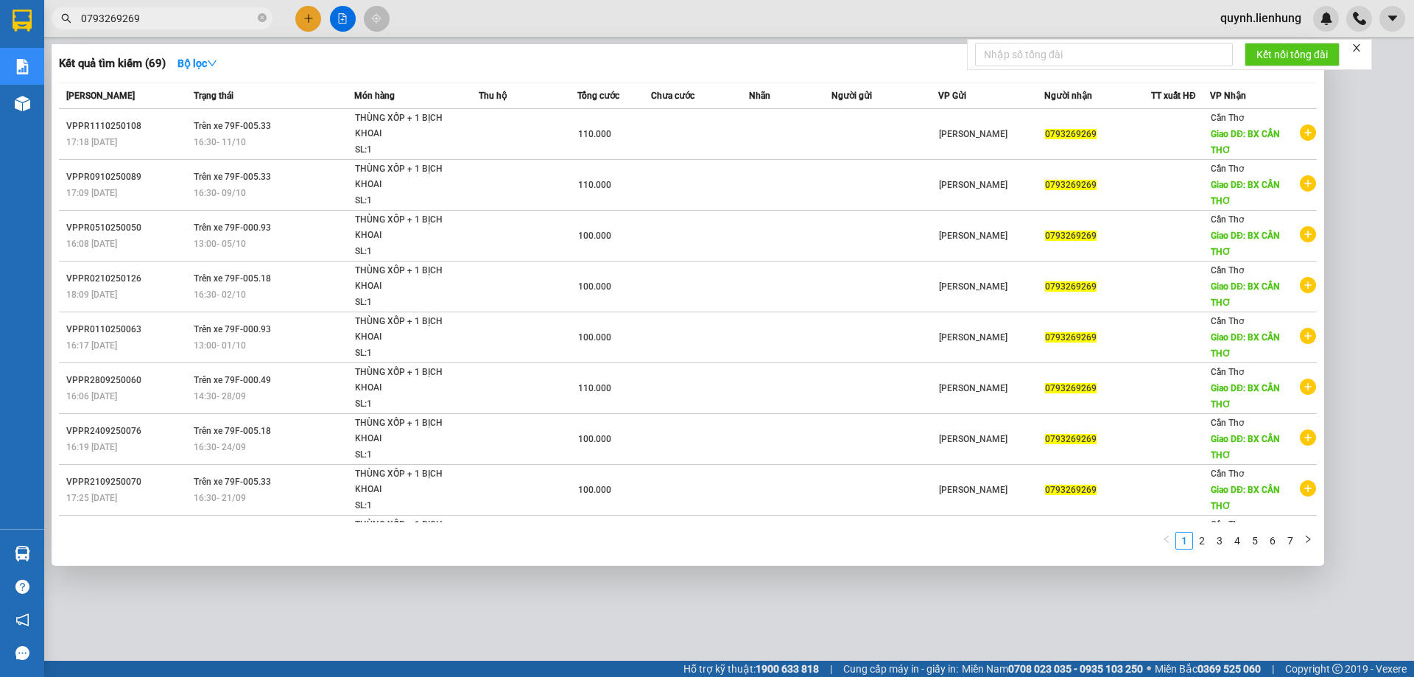
type input "0793269269"
click at [449, 585] on div at bounding box center [707, 338] width 1414 height 677
drag, startPoint x: 150, startPoint y: 16, endPoint x: 0, endPoint y: 26, distance: 150.6
click at [9, 23] on section "Kết quả tìm kiếm ( 69 ) Bộ lọc Mã ĐH Trạng thái Món hàng Thu hộ Tổng cước Chưa …" at bounding box center [707, 338] width 1414 height 677
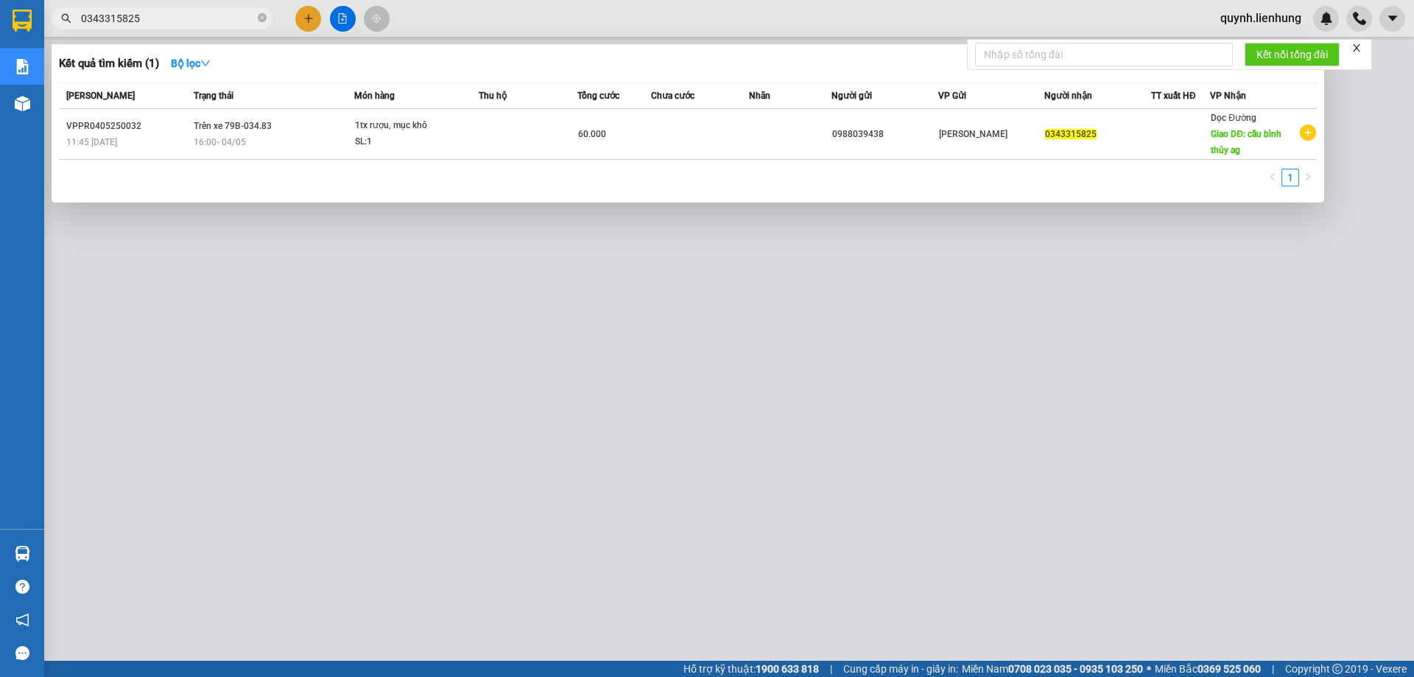
type input "0343315825"
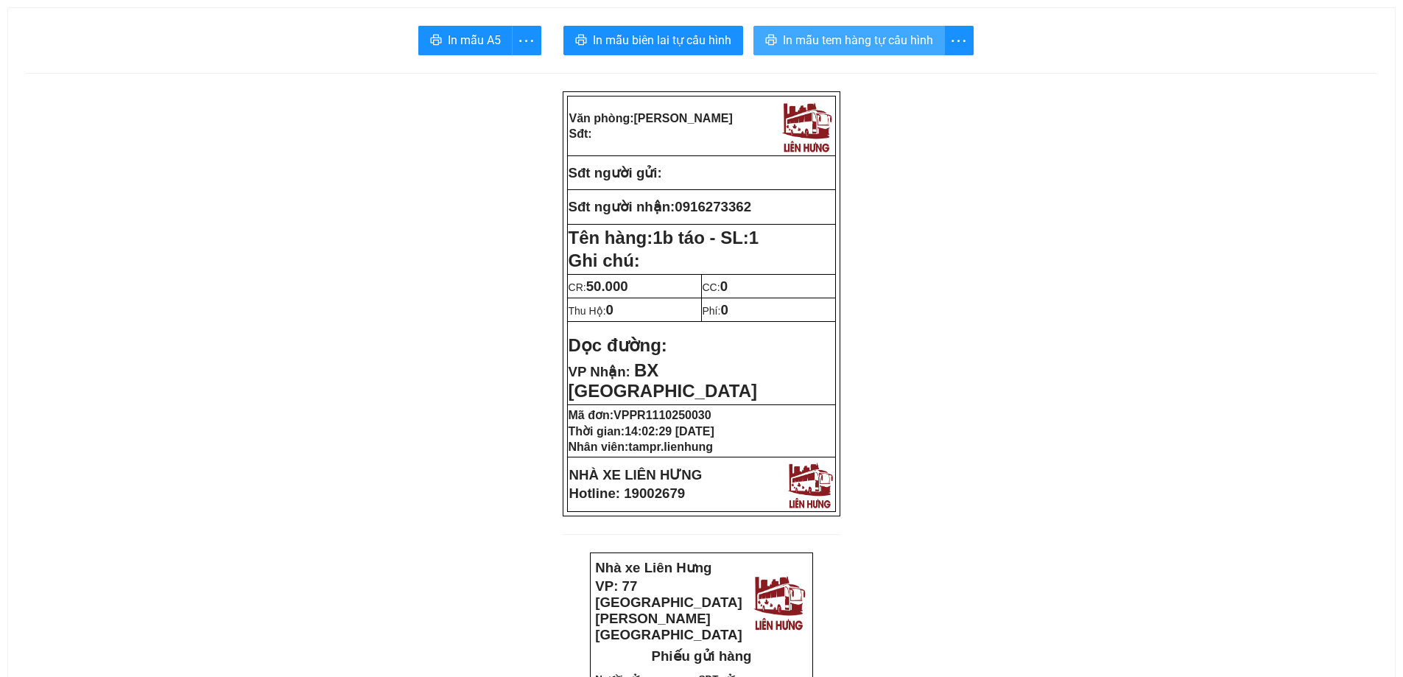
click at [882, 46] on span "In mẫu tem hàng tự cấu hình" at bounding box center [858, 40] width 150 height 18
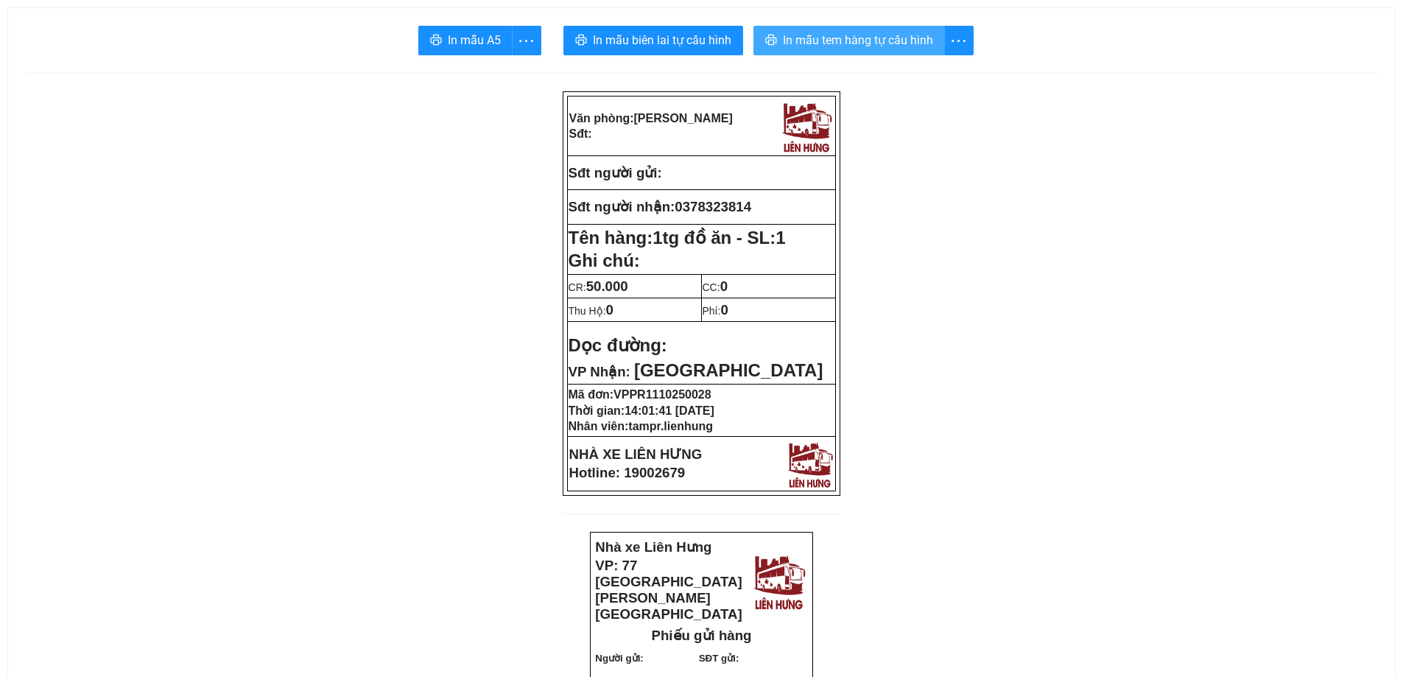
click at [829, 48] on span "In mẫu tem hàng tự cấu hình" at bounding box center [858, 40] width 150 height 18
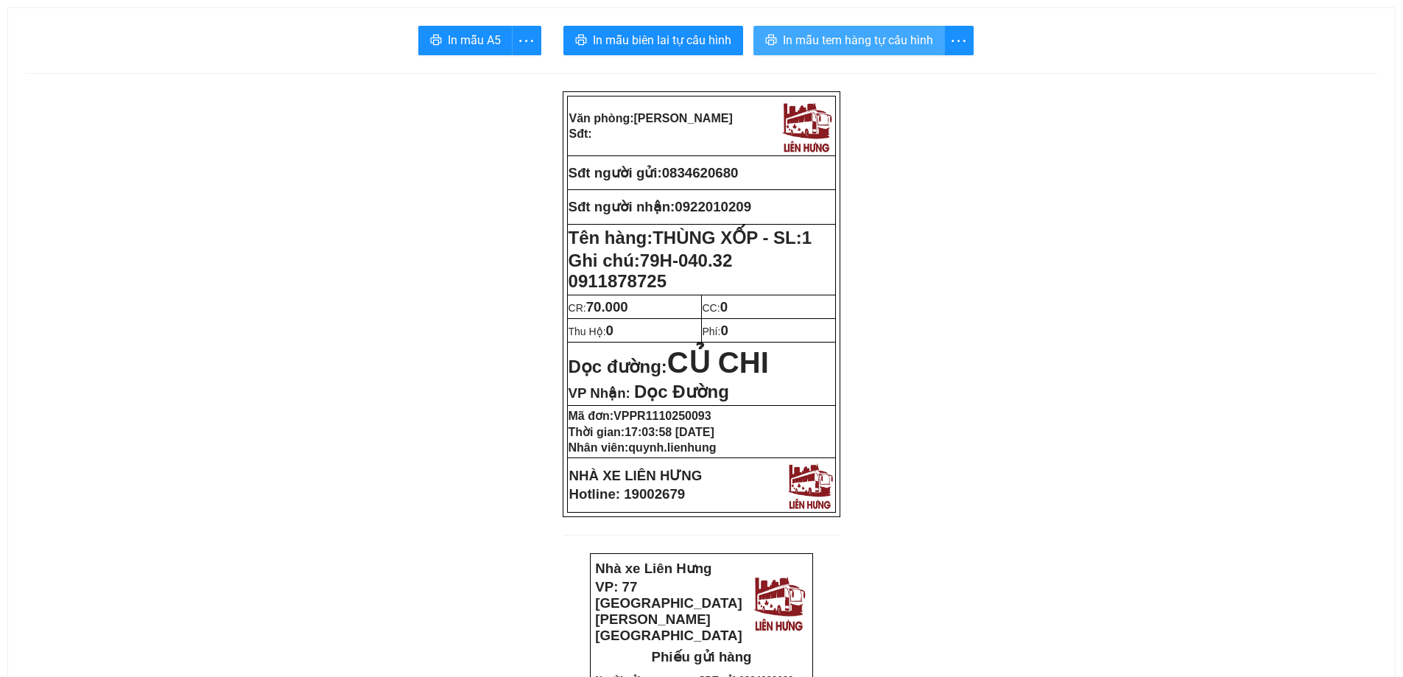
click at [915, 32] on span "In mẫu tem hàng tự cấu hình" at bounding box center [858, 40] width 150 height 18
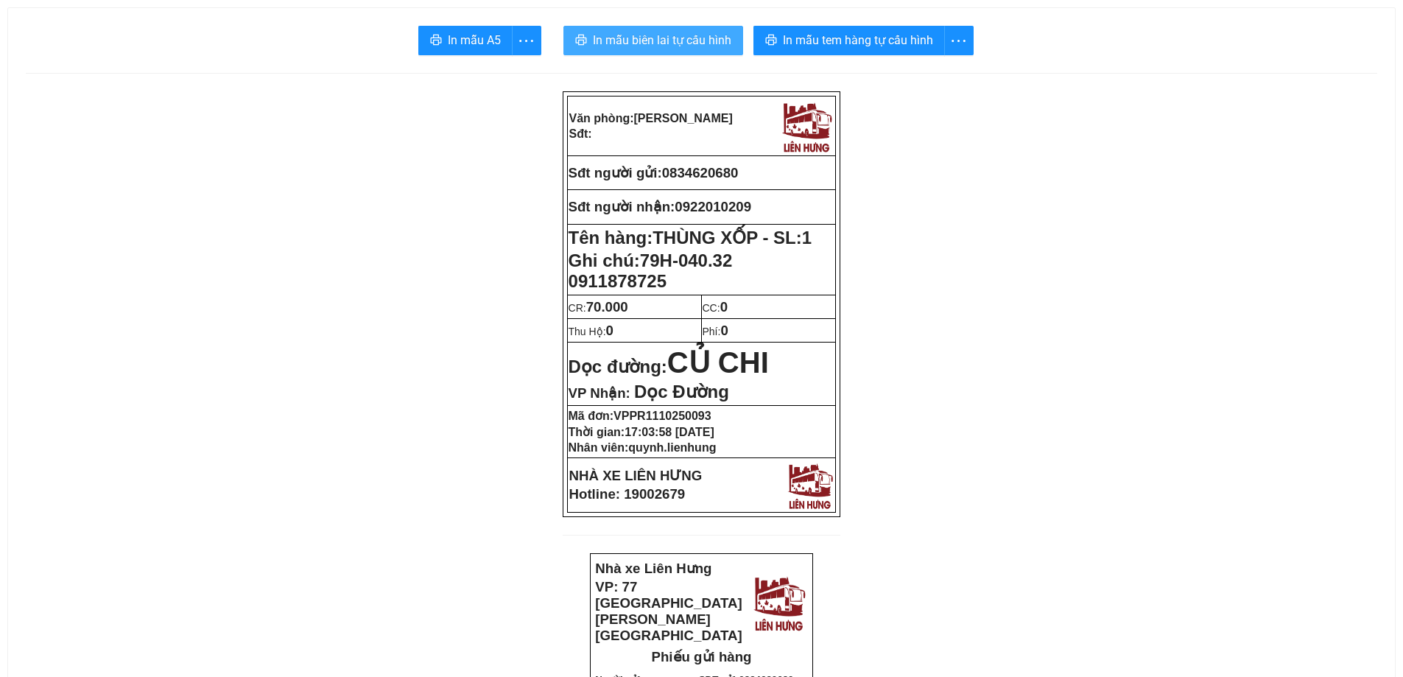
click at [621, 39] on span "In mẫu biên lai tự cấu hình" at bounding box center [662, 40] width 138 height 18
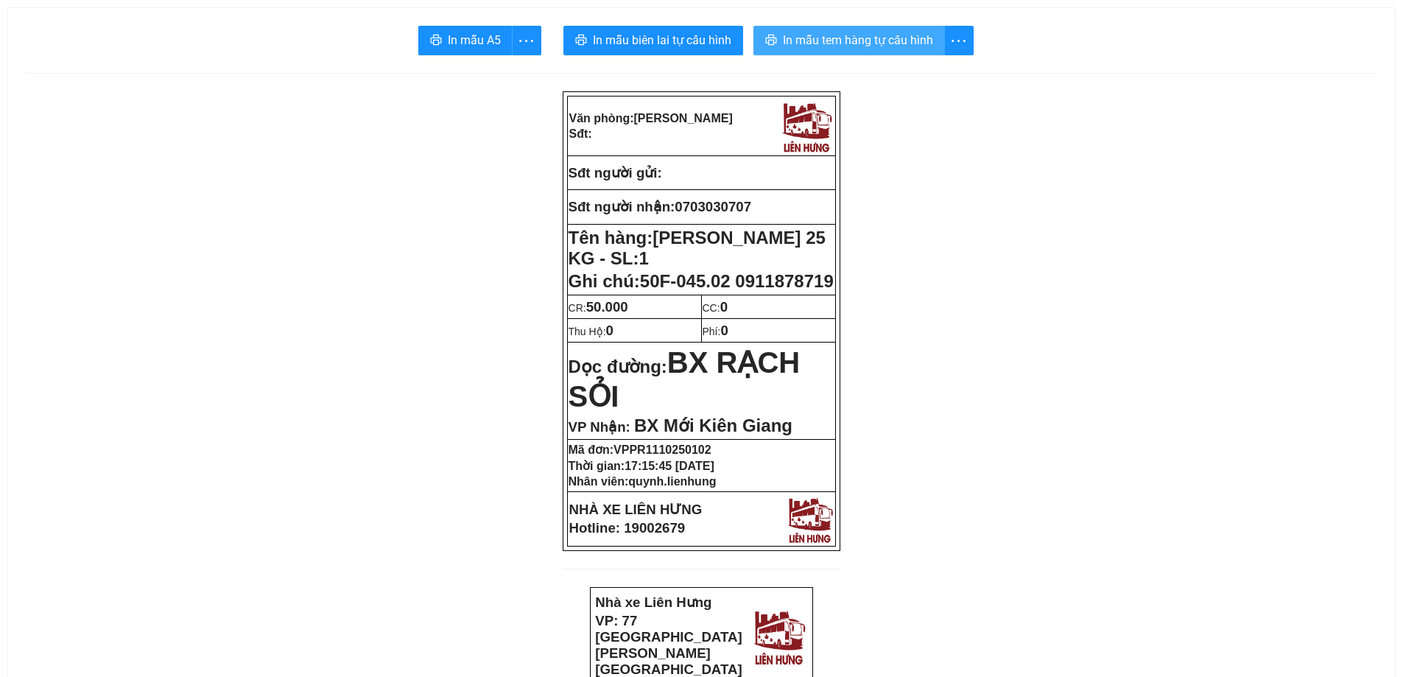
click at [887, 37] on span "In mẫu tem hàng tự cấu hình" at bounding box center [858, 40] width 150 height 18
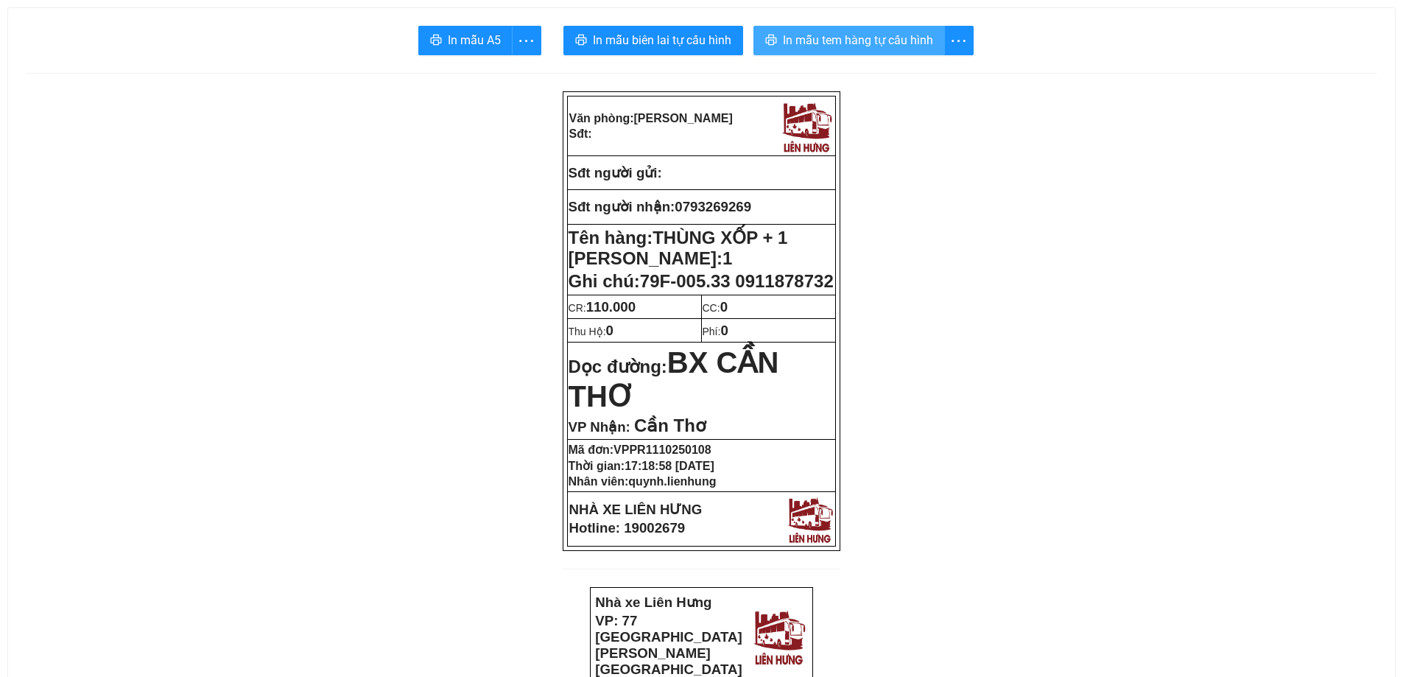
click at [832, 39] on span "In mẫu tem hàng tự cấu hình" at bounding box center [858, 40] width 150 height 18
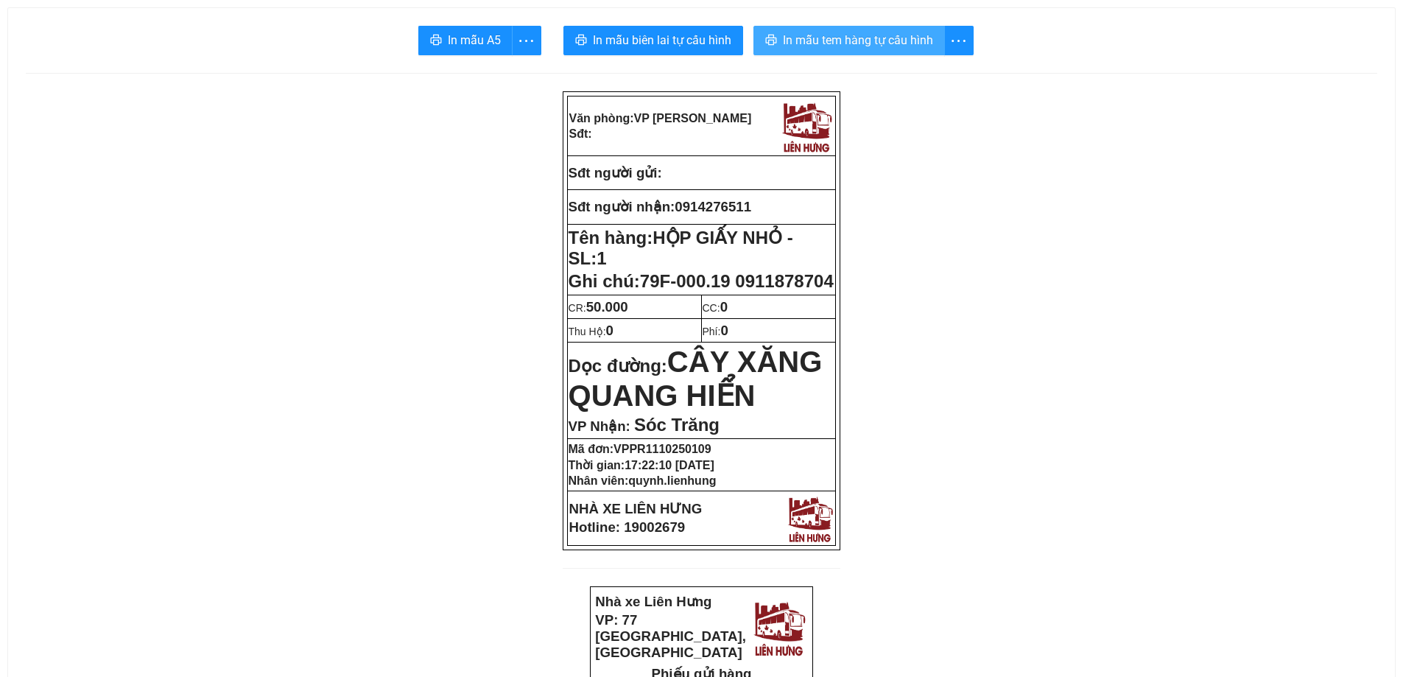
click at [859, 40] on span "In mẫu tem hàng tự cấu hình" at bounding box center [858, 40] width 150 height 18
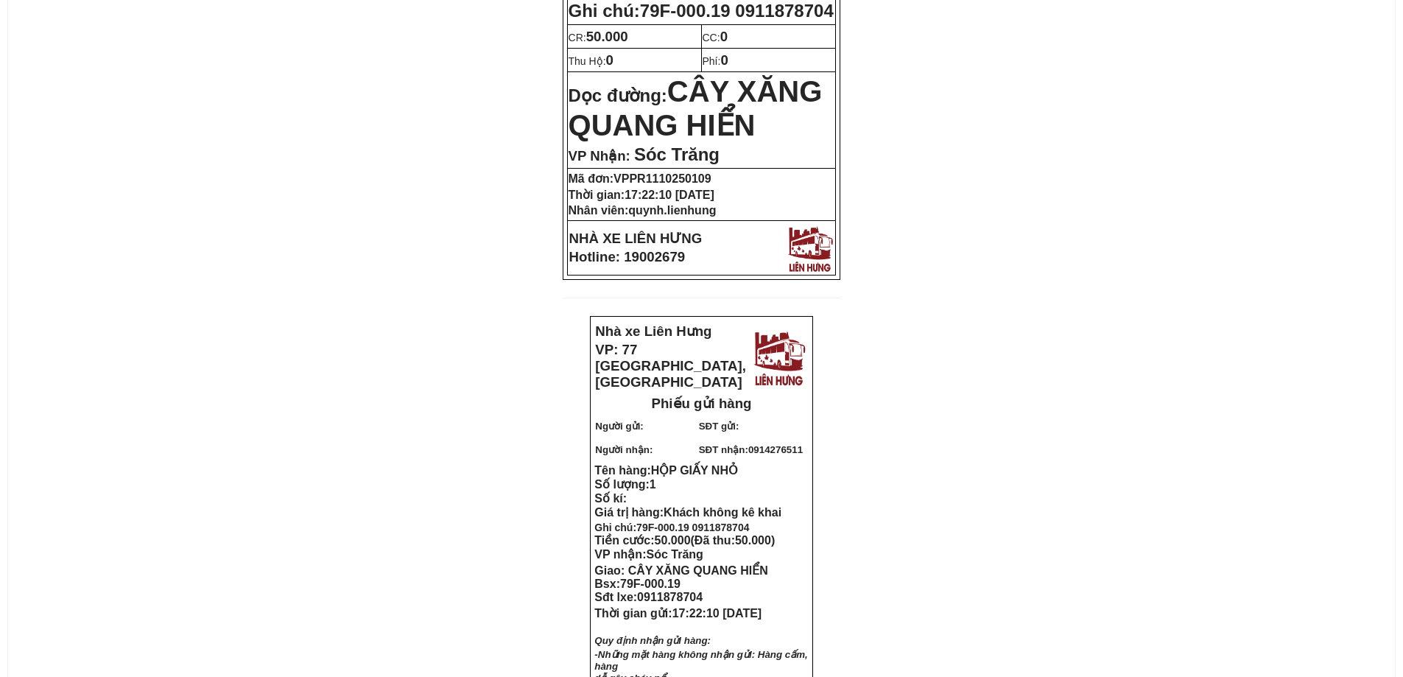
scroll to position [295, 0]
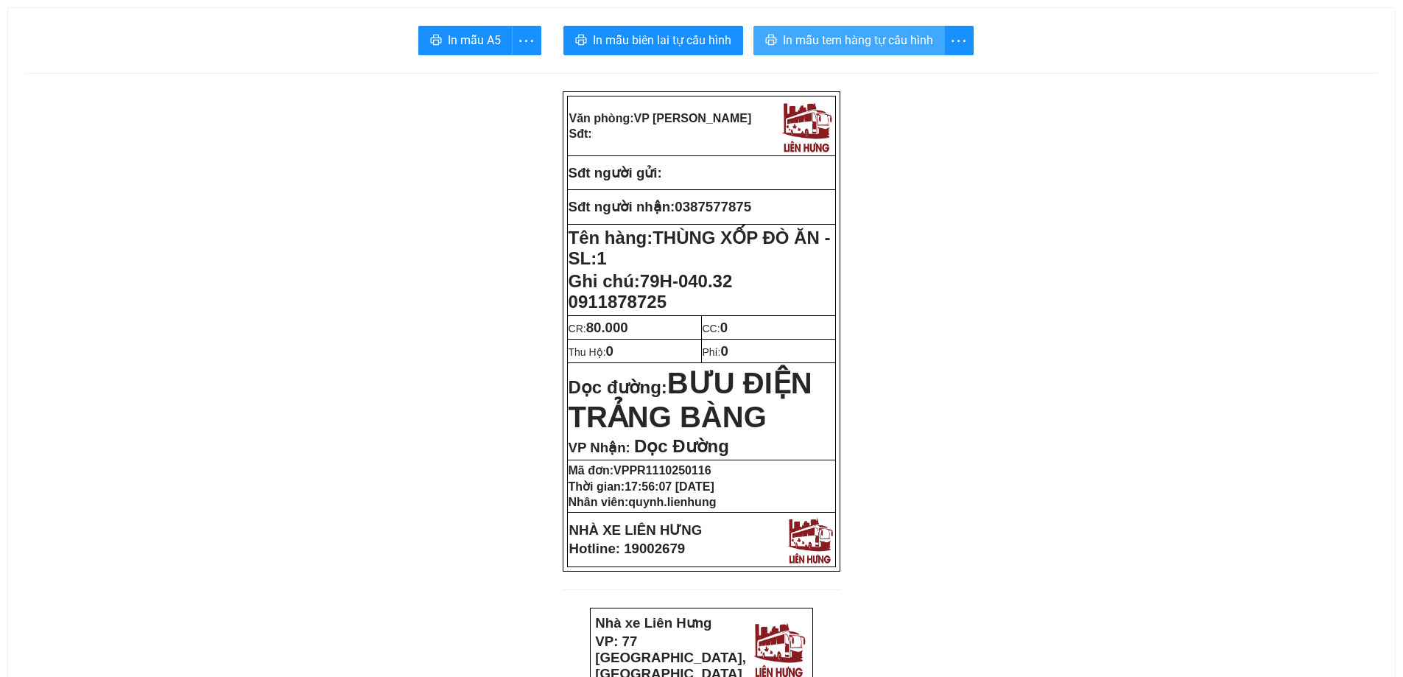
click at [897, 49] on span "In mẫu tem hàng tự cấu hình" at bounding box center [858, 40] width 150 height 18
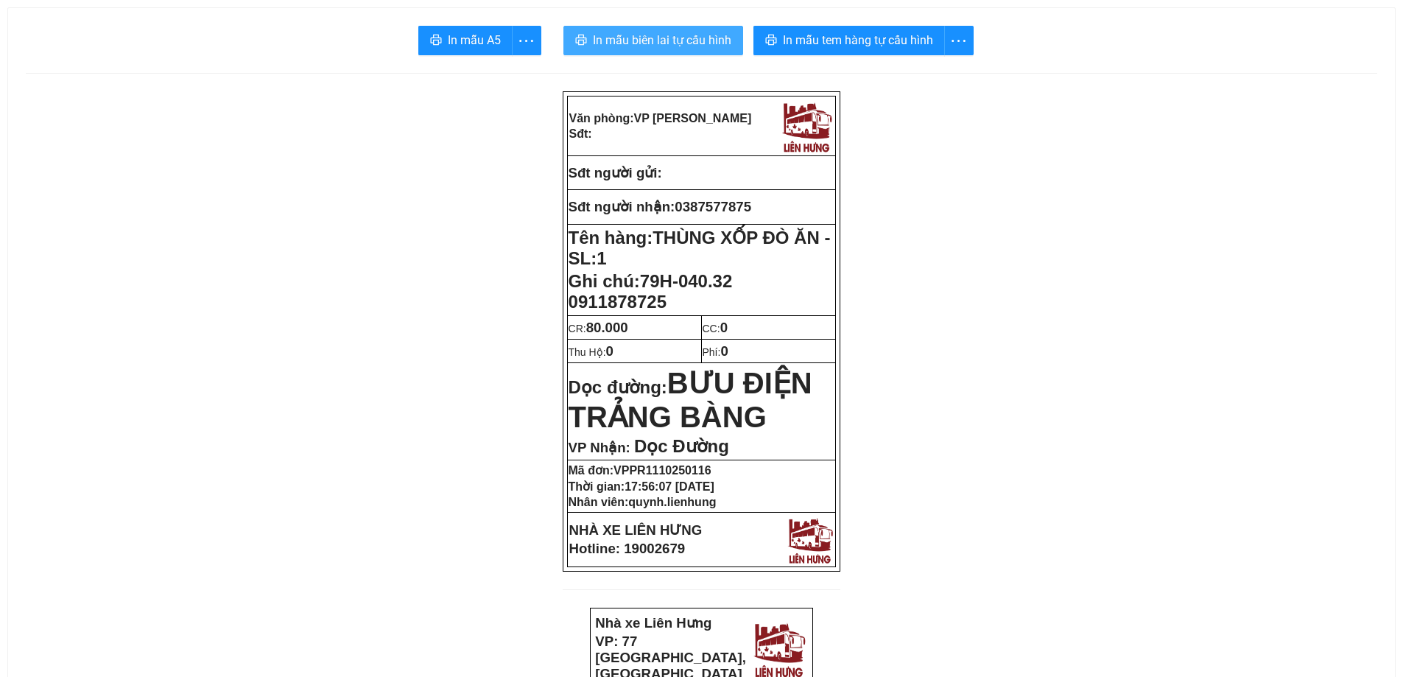
click at [710, 32] on span "In mẫu biên lai tự cấu hình" at bounding box center [662, 40] width 138 height 18
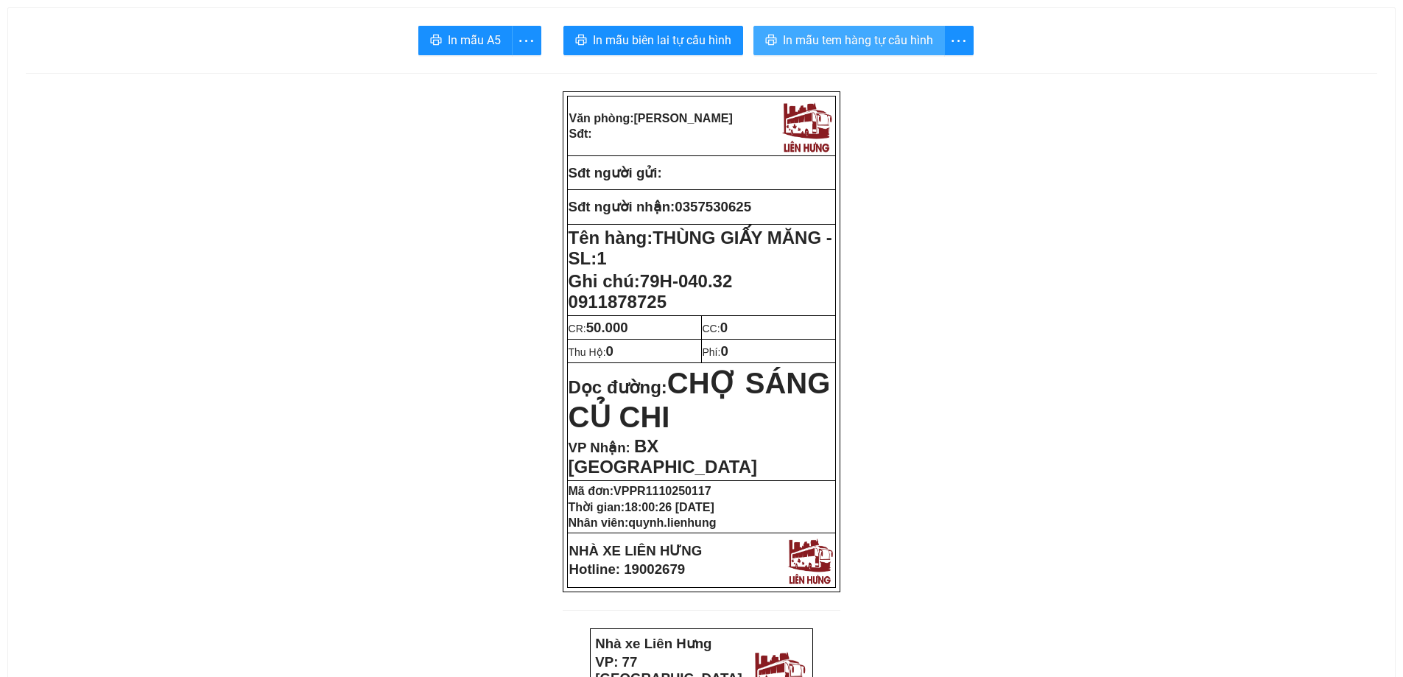
click at [884, 42] on span "In mẫu tem hàng tự cấu hình" at bounding box center [858, 40] width 150 height 18
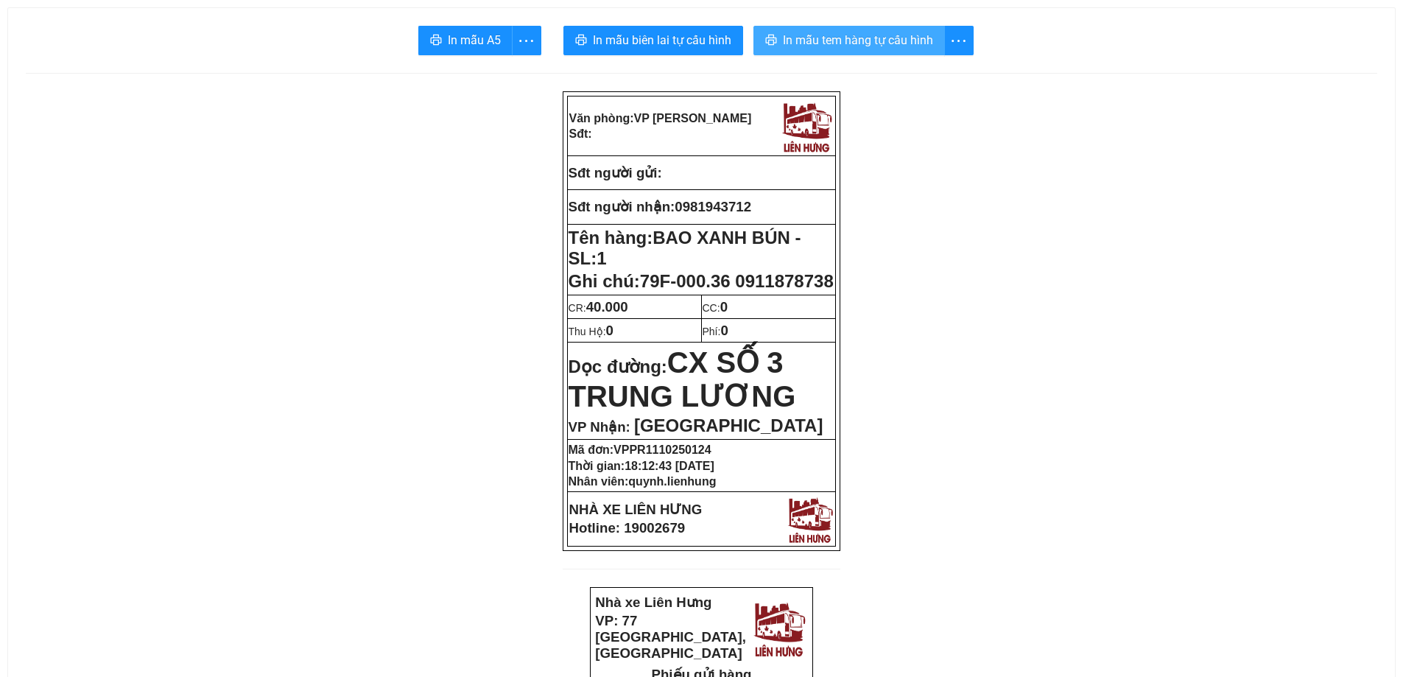
click at [858, 42] on span "In mẫu tem hàng tự cấu hình" at bounding box center [858, 40] width 150 height 18
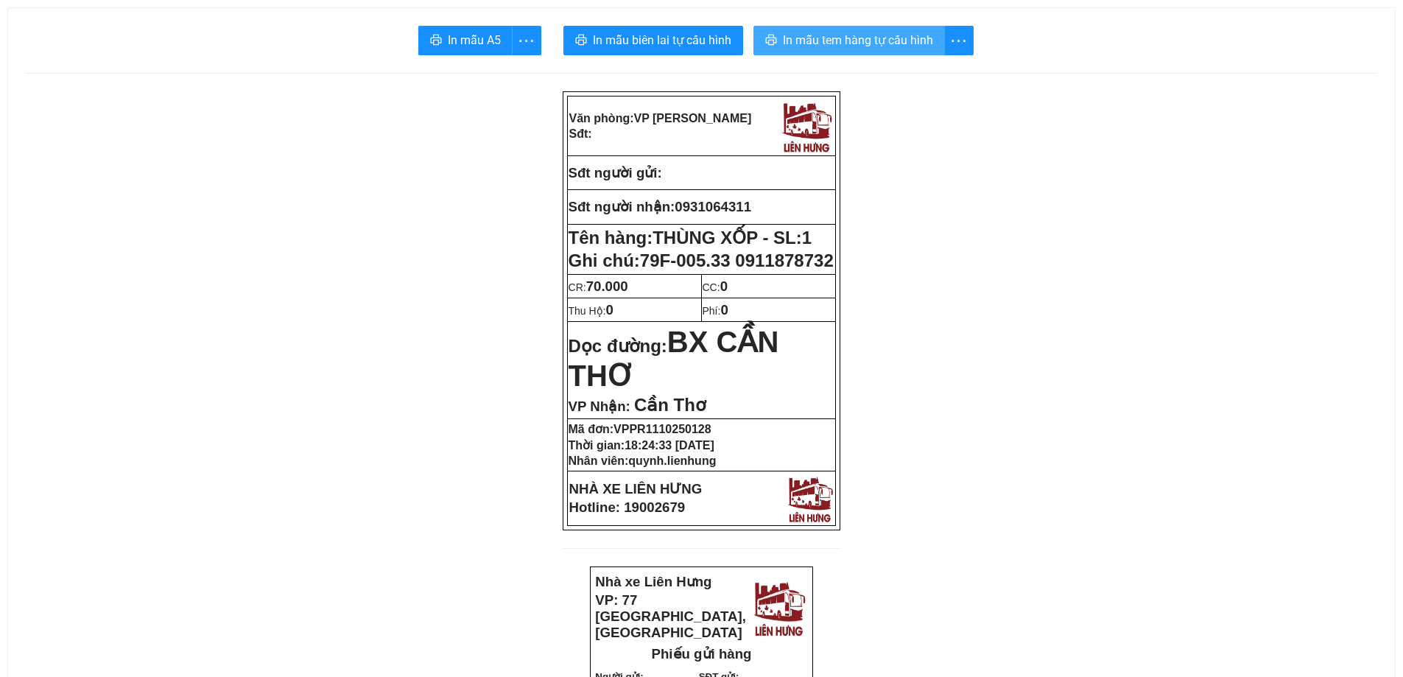
click at [847, 55] on button "In mẫu tem hàng tự cấu hình" at bounding box center [848, 40] width 191 height 29
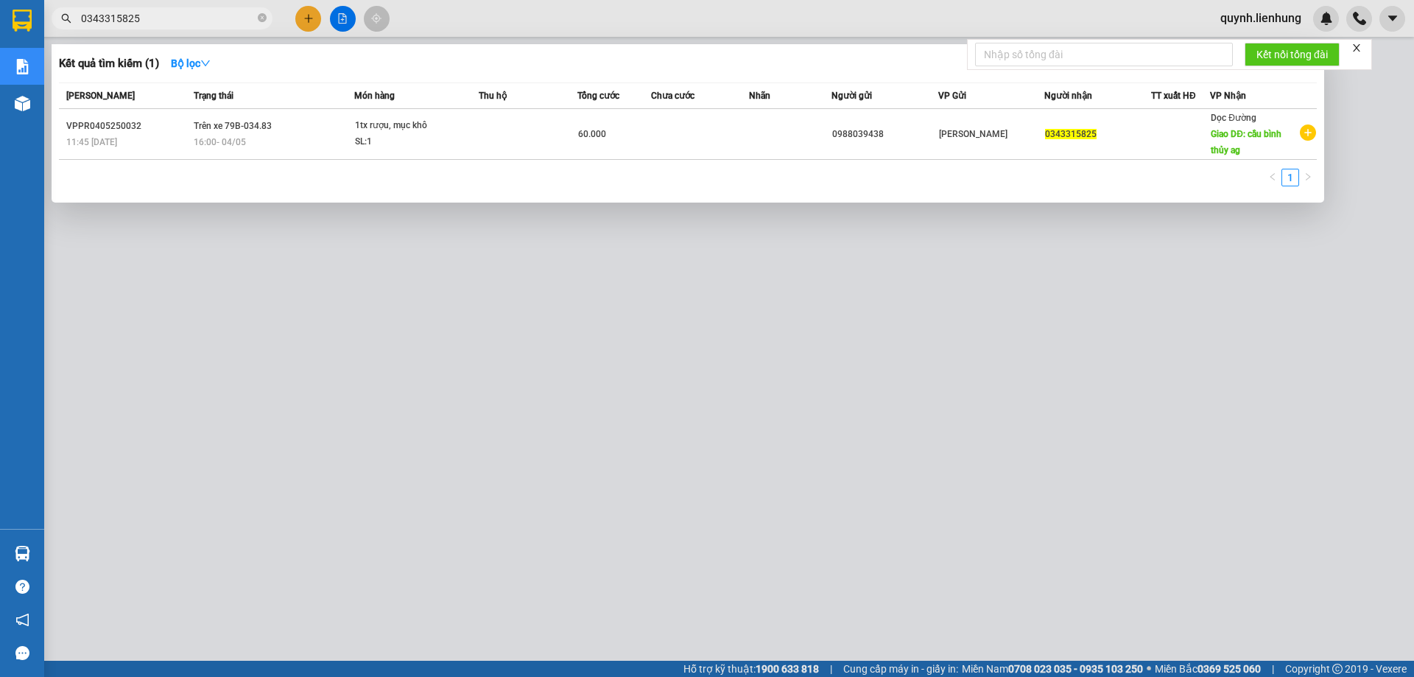
type input "0343315825"
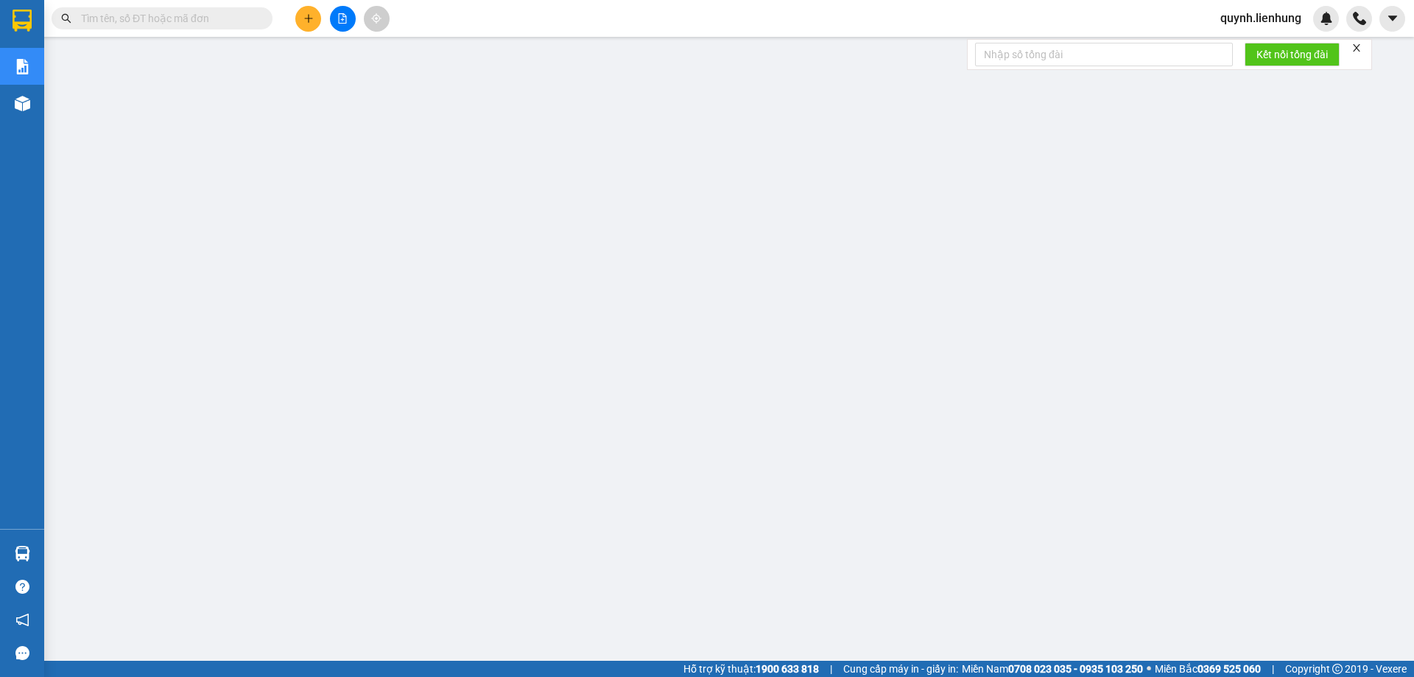
click at [125, 15] on input "text" at bounding box center [168, 18] width 174 height 16
